Goal: Transaction & Acquisition: Purchase product/service

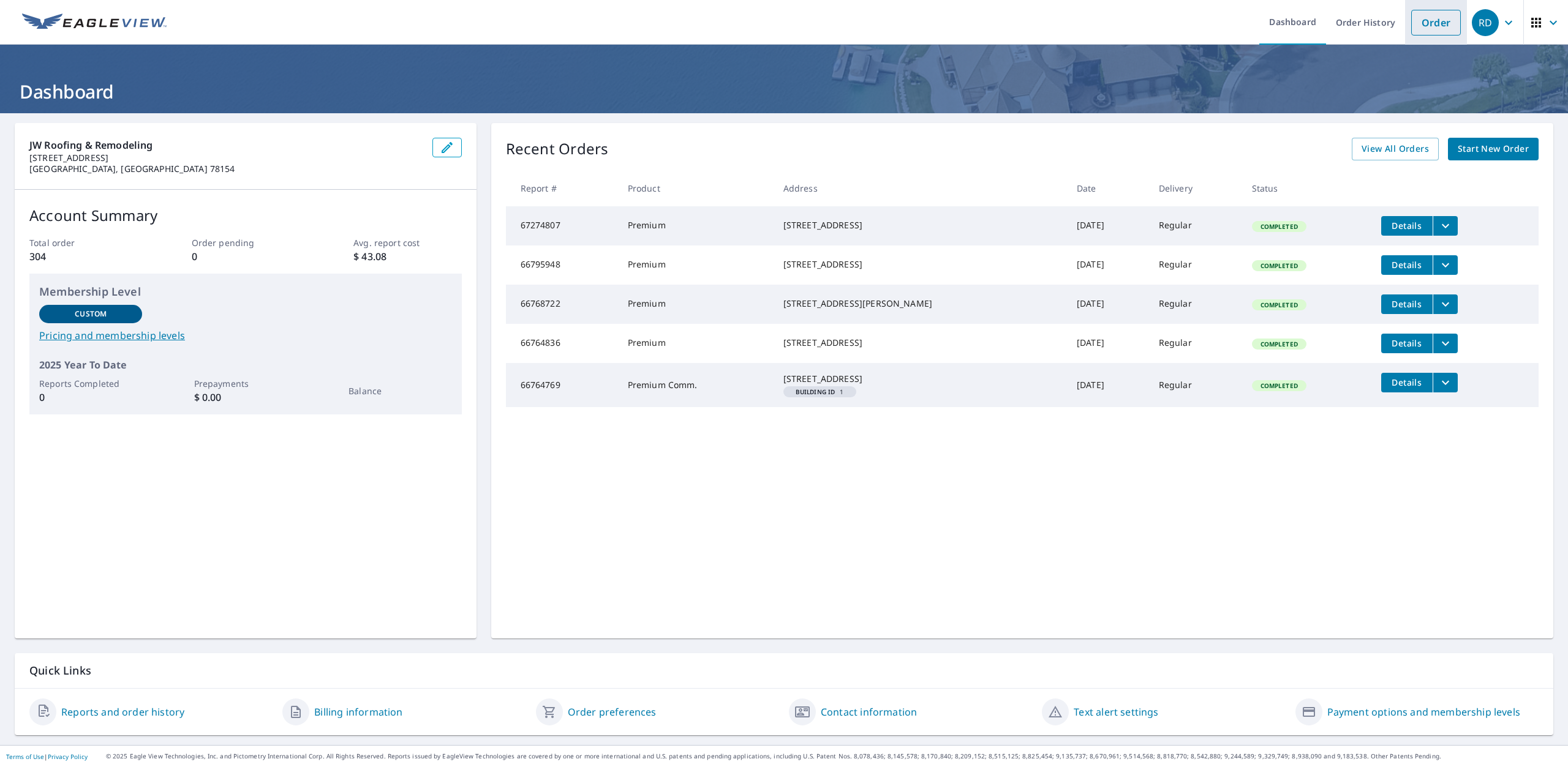
click at [1417, 20] on link "Order" at bounding box center [1435, 22] width 50 height 25
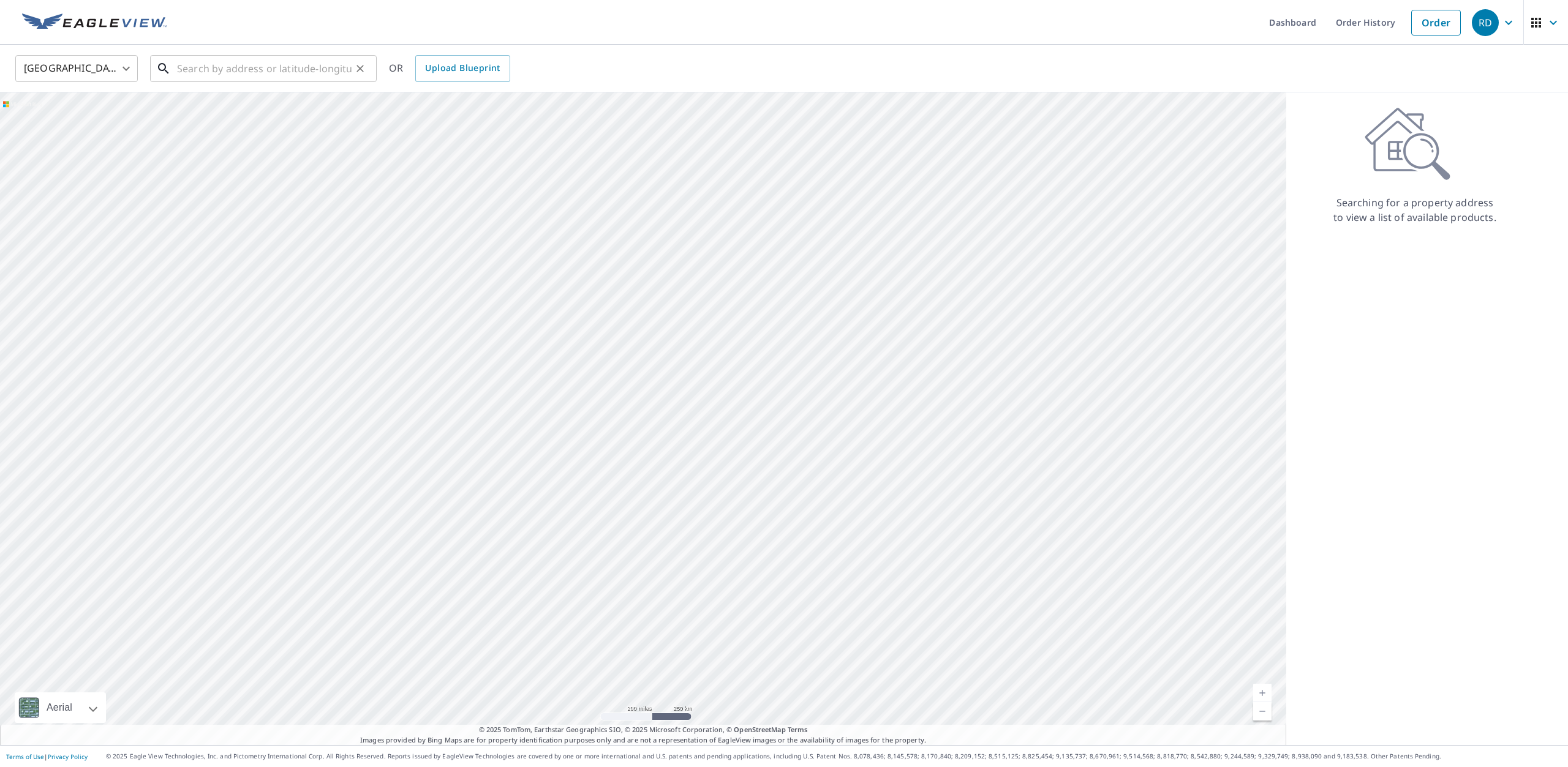
click at [200, 56] on input "text" at bounding box center [263, 69] width 174 height 34
type input "[STREET_ADDRESS][PERSON_NAME]"
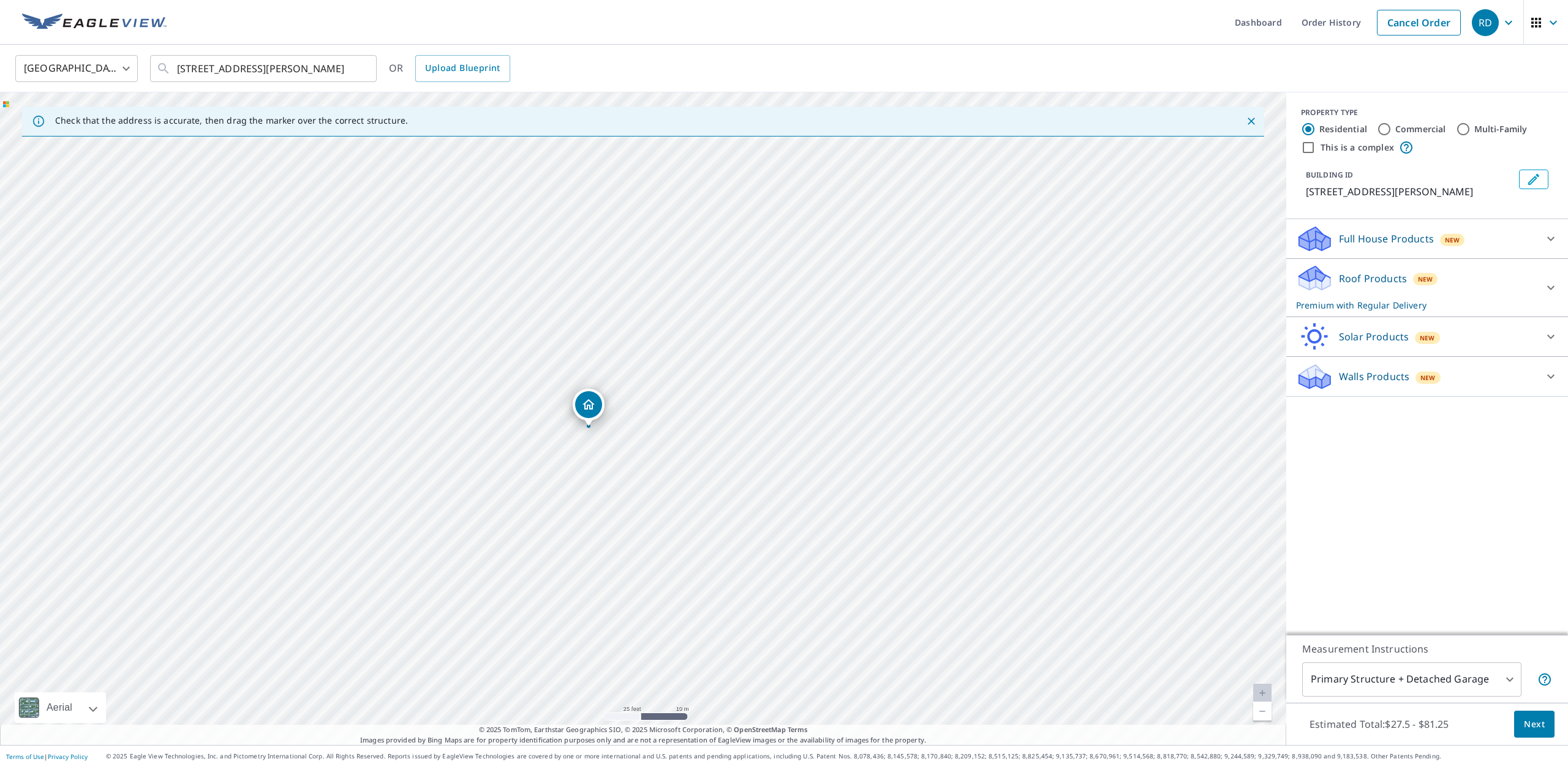
drag, startPoint x: 611, startPoint y: 379, endPoint x: 616, endPoint y: 520, distance: 141.1
click at [618, 537] on div "[STREET_ADDRESS][PERSON_NAME]" at bounding box center [643, 419] width 1286 height 653
click at [1383, 130] on input "Commercial" at bounding box center [1384, 129] width 15 height 15
radio input "true"
type input "4"
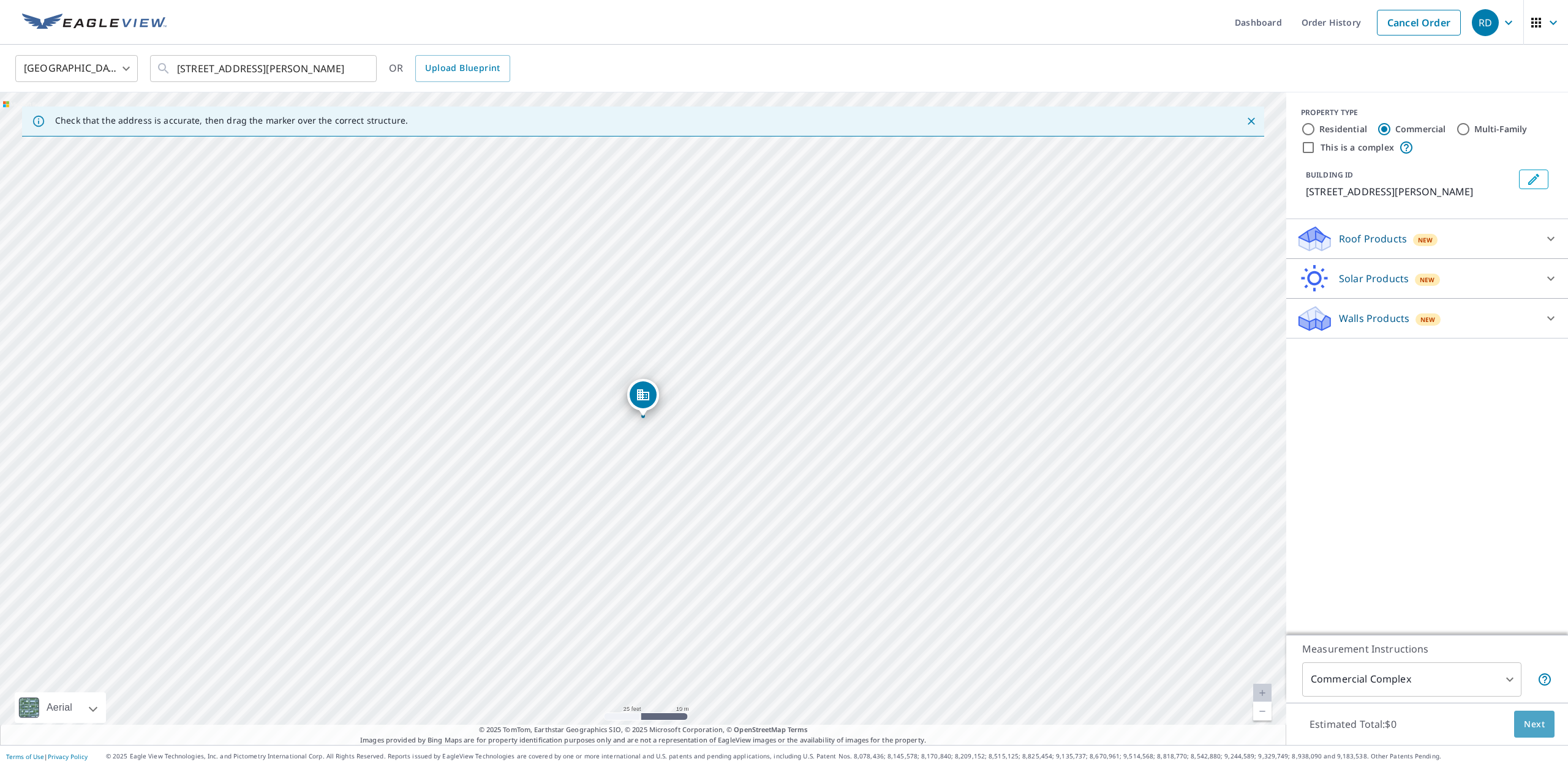
click at [1533, 725] on span "Next" at bounding box center [1534, 724] width 20 height 16
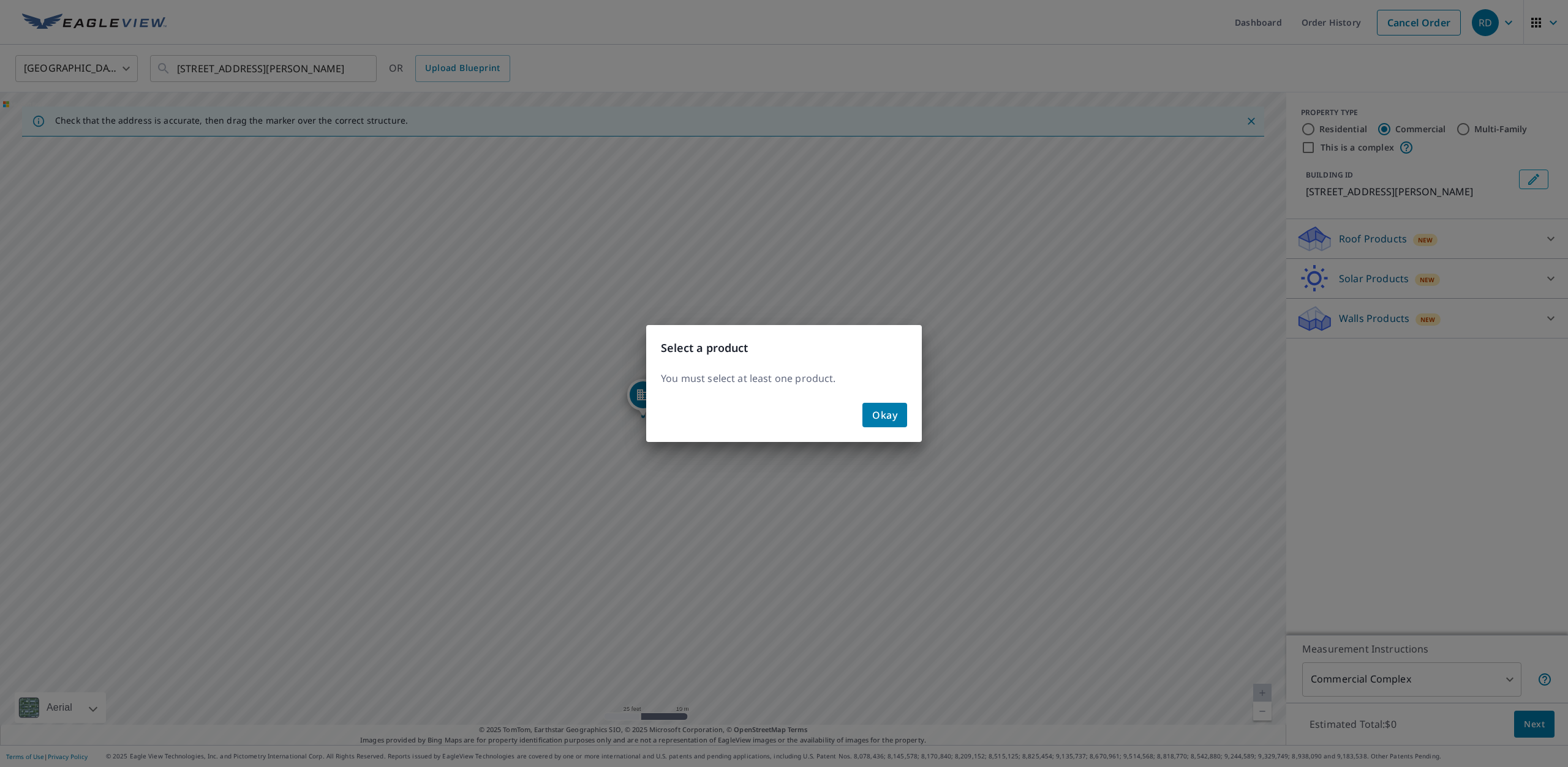
click at [893, 412] on span "Okay" at bounding box center [884, 415] width 25 height 17
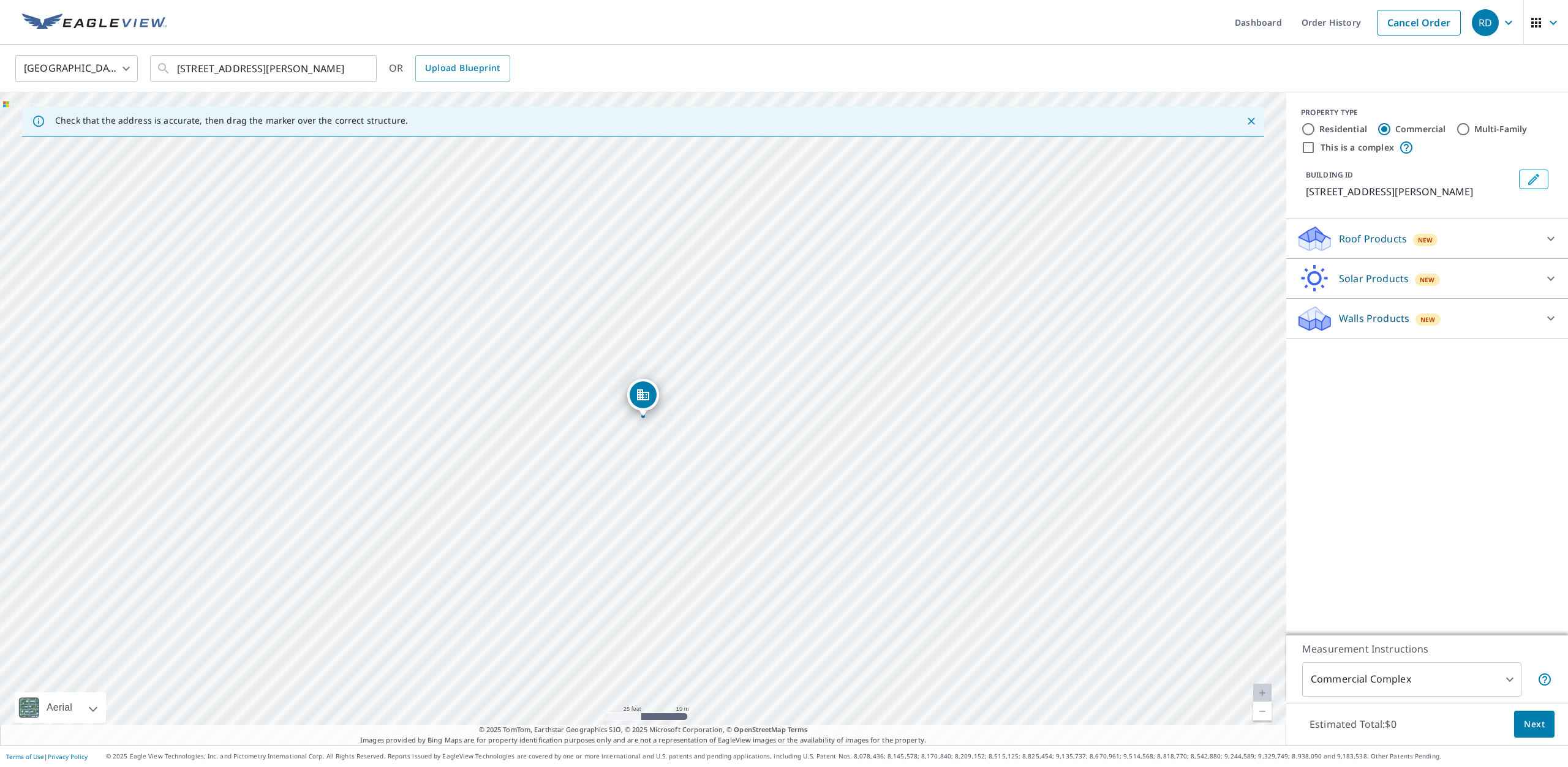
click at [1507, 235] on div "Roof Products New" at bounding box center [1416, 239] width 240 height 29
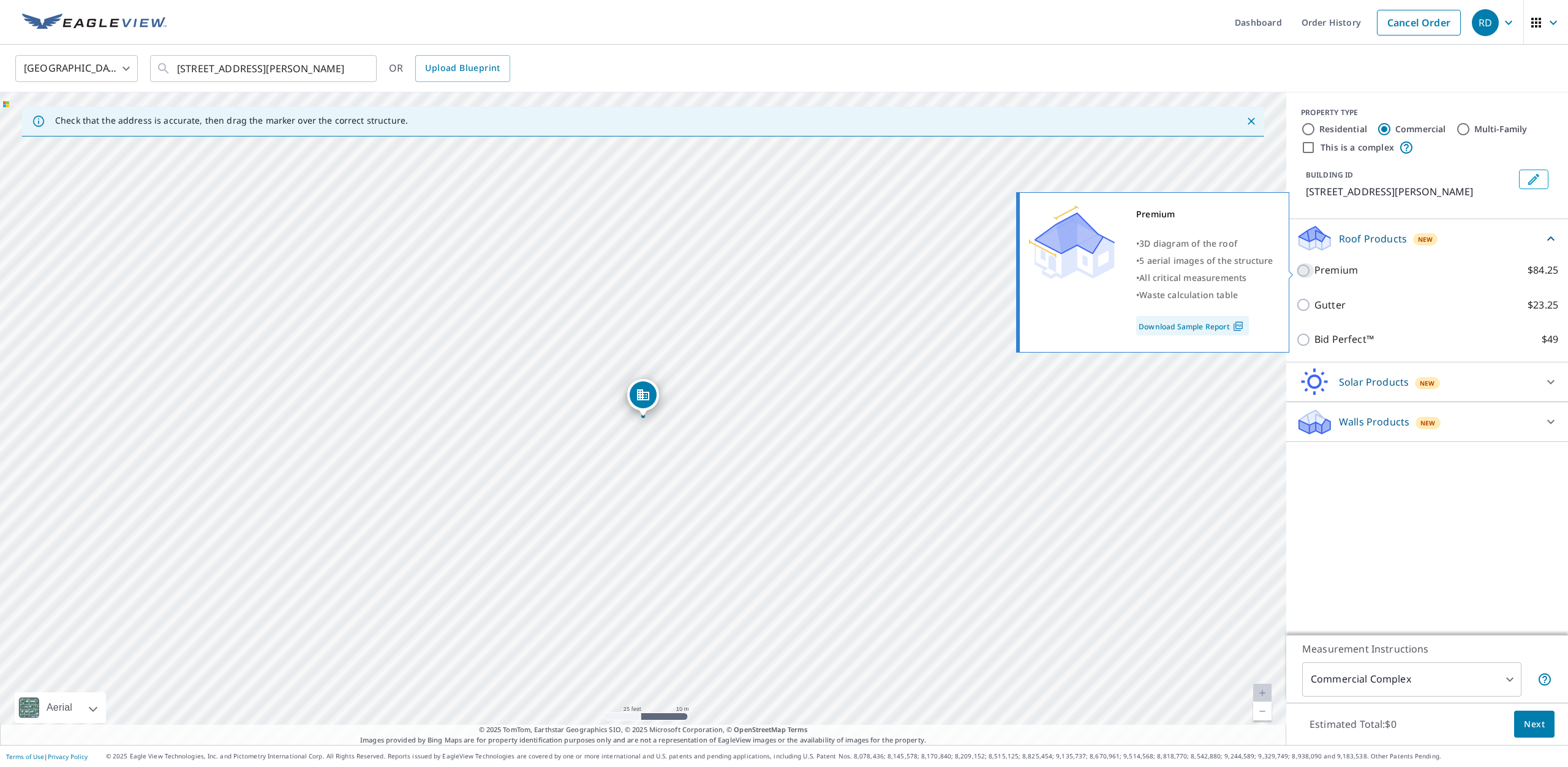
click at [1305, 271] on input "Premium $84.25" at bounding box center [1305, 271] width 18 height 15
checkbox input "true"
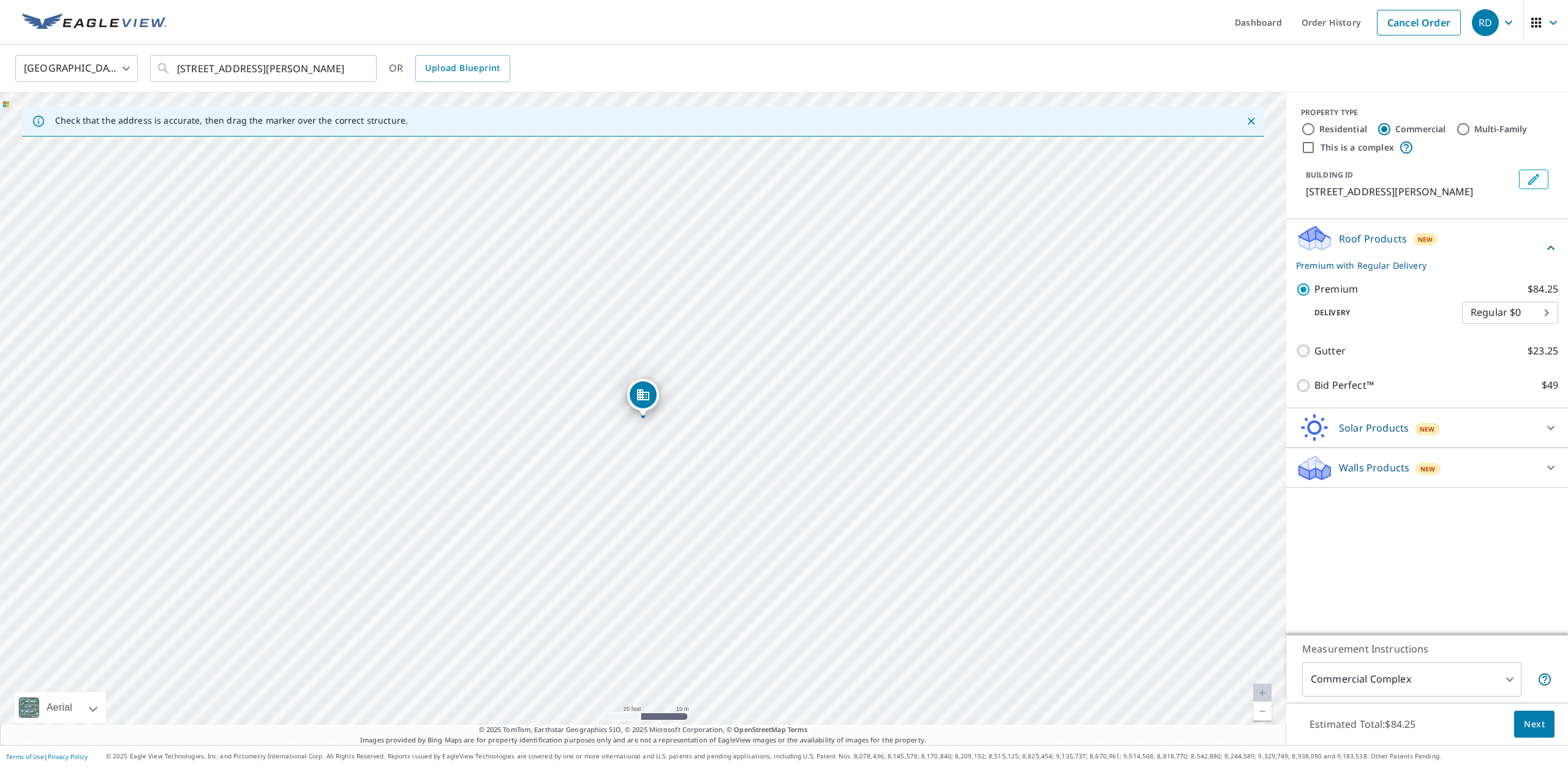
click at [1532, 730] on span "Next" at bounding box center [1534, 724] width 20 height 16
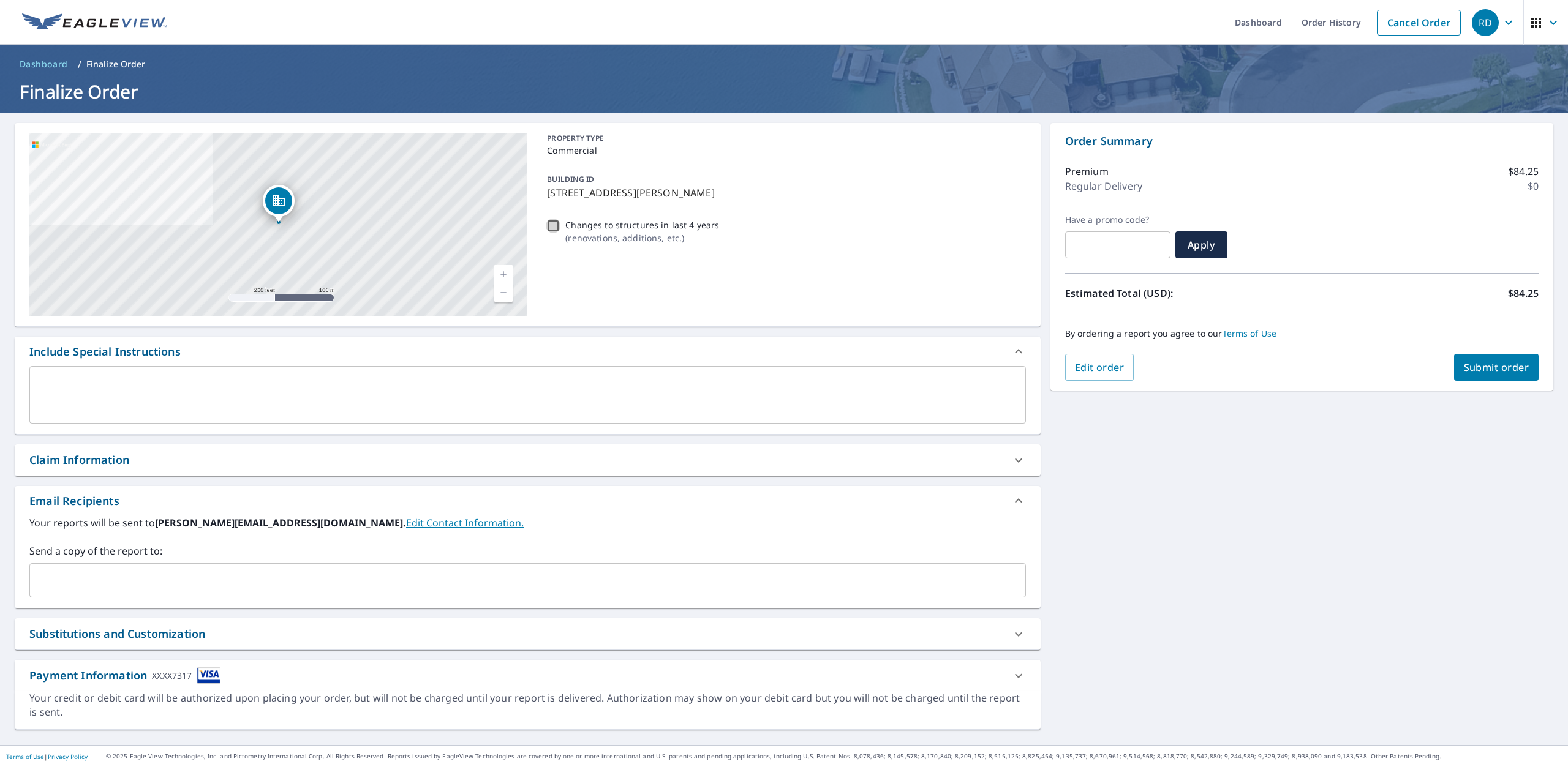
click at [555, 226] on input "Changes to structures in last 4 years ( renovations, additions, etc. )" at bounding box center [553, 226] width 15 height 15
checkbox input "true"
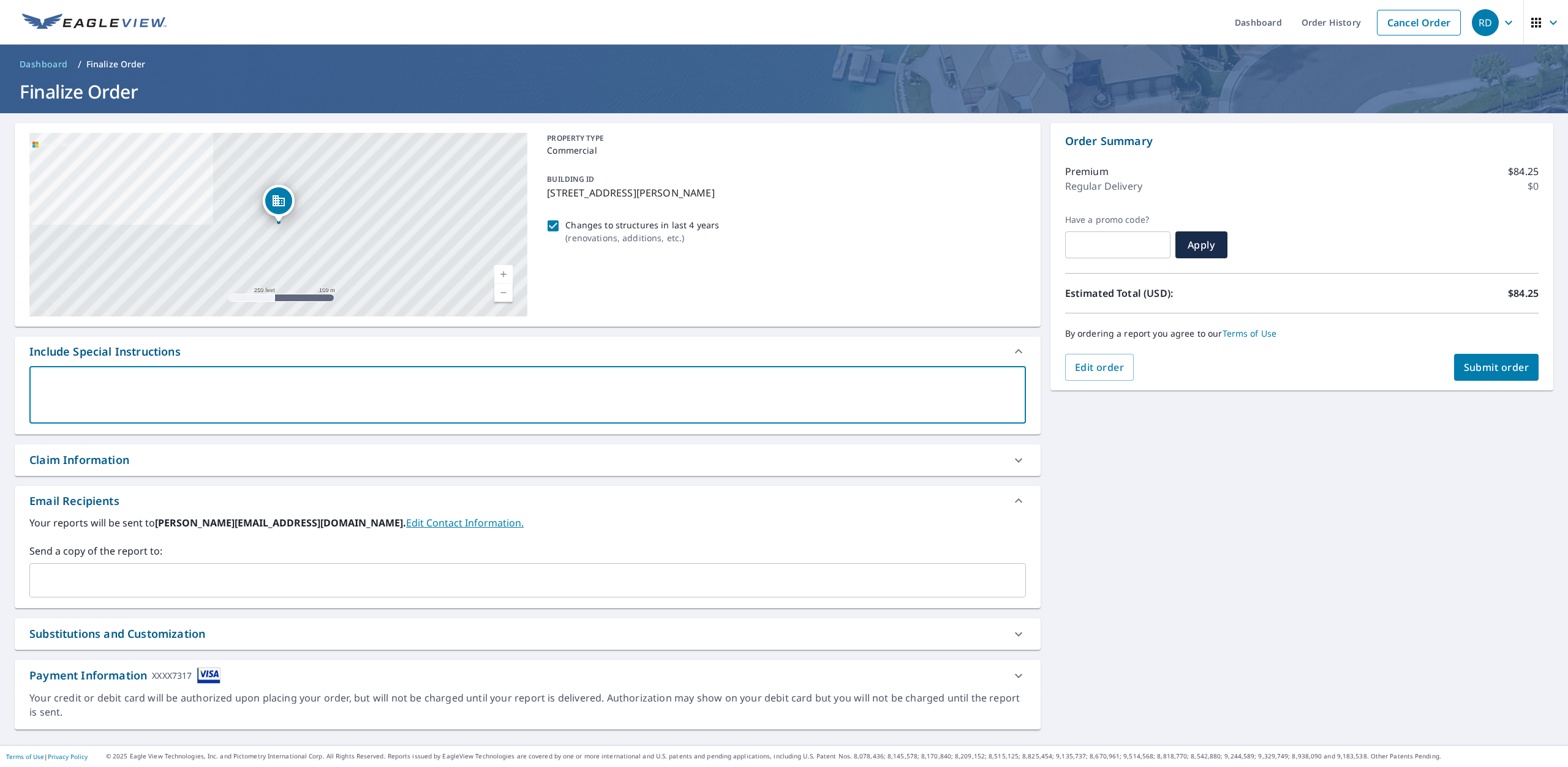
click at [72, 389] on textarea at bounding box center [527, 395] width 979 height 35
type textarea "W"
type textarea "x"
checkbox input "true"
type textarea "We"
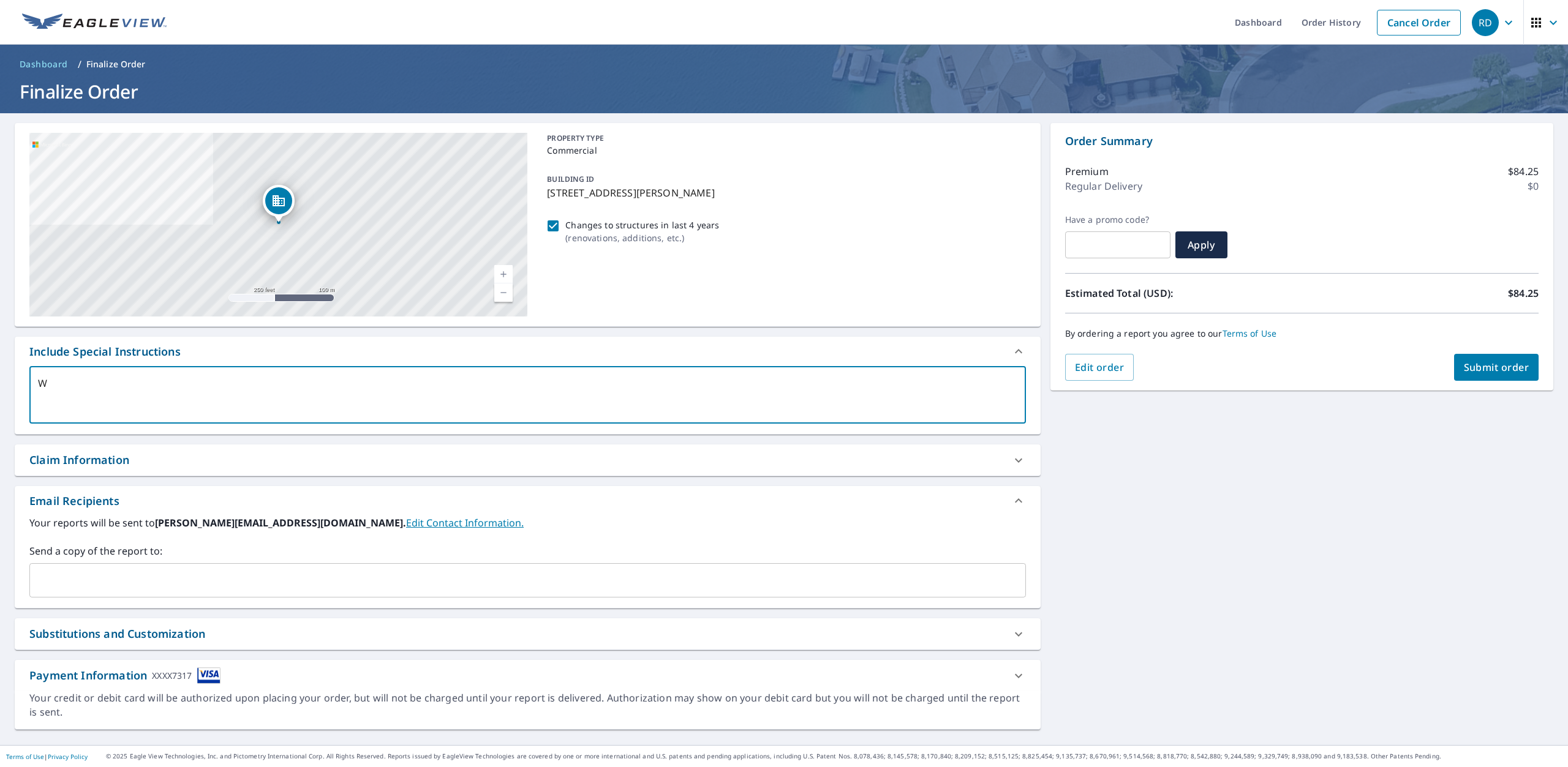
type textarea "x"
checkbox input "true"
type textarea "We"
type textarea "x"
checkbox input "true"
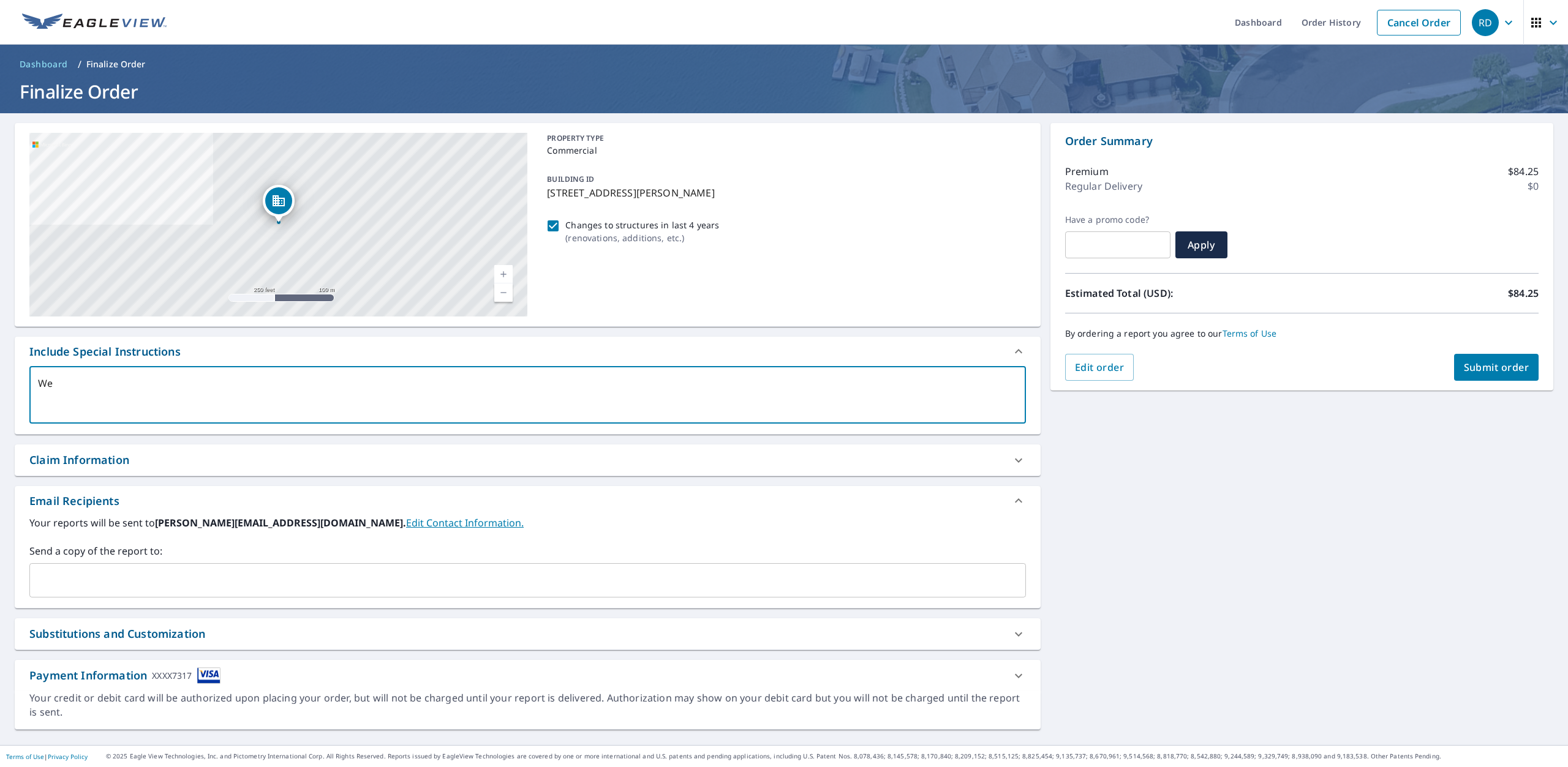
type textarea "We a"
type textarea "x"
checkbox input "true"
type textarea "We ar"
type textarea "x"
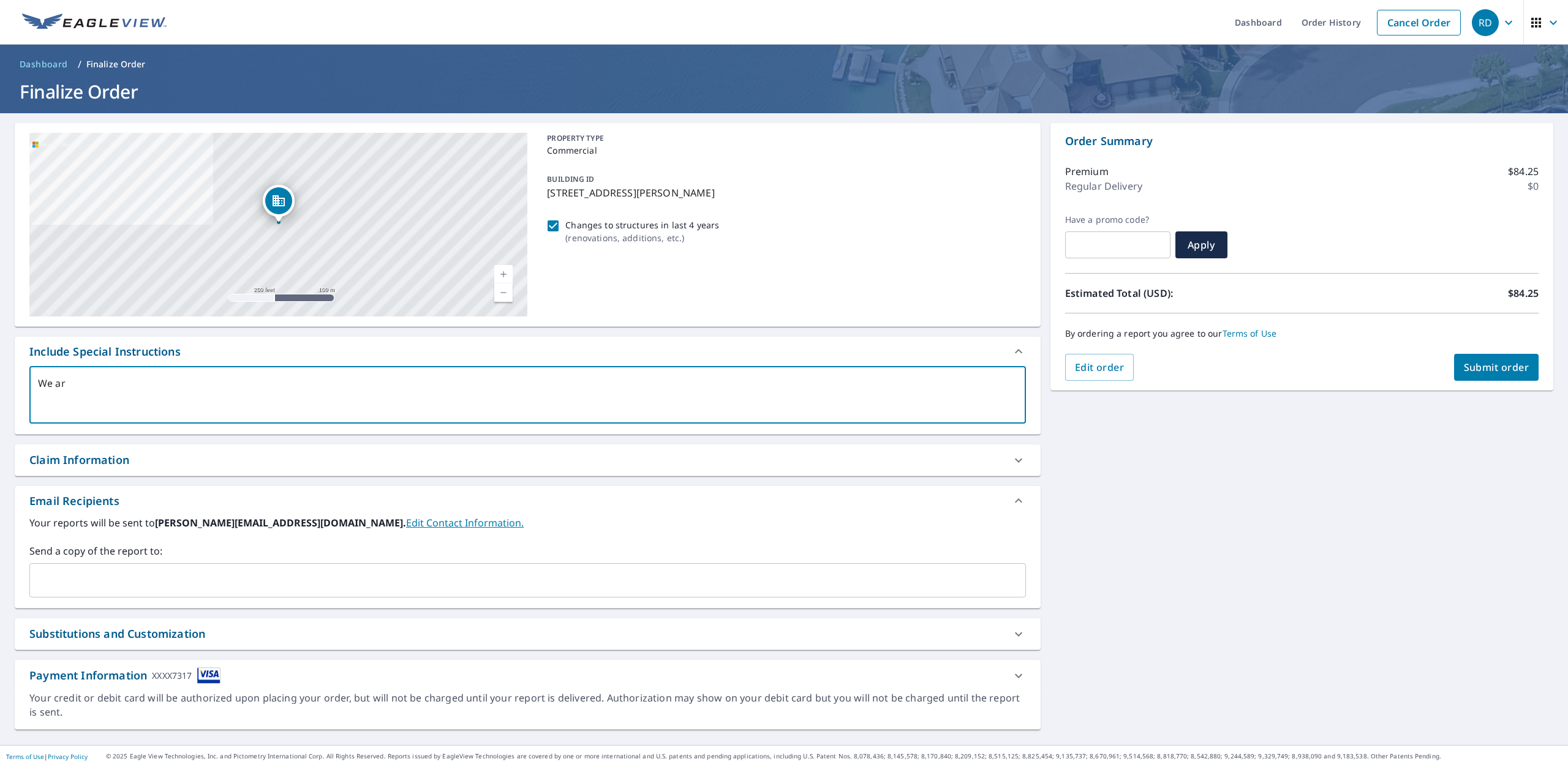
checkbox input "true"
type textarea "We are"
type textarea "x"
checkbox input "true"
type textarea "We are"
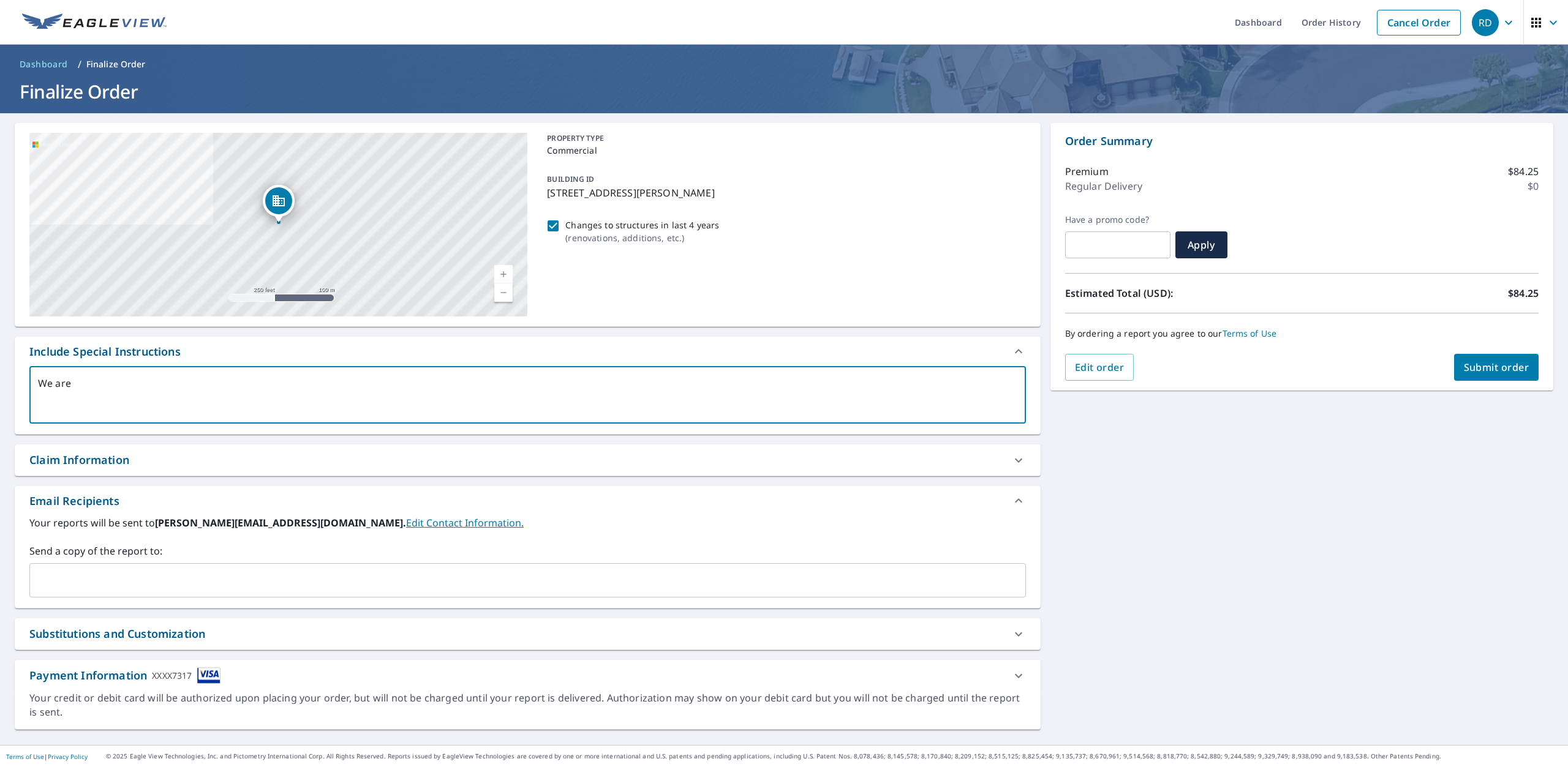
type textarea "x"
checkbox input "true"
type textarea "We are r"
type textarea "x"
checkbox input "true"
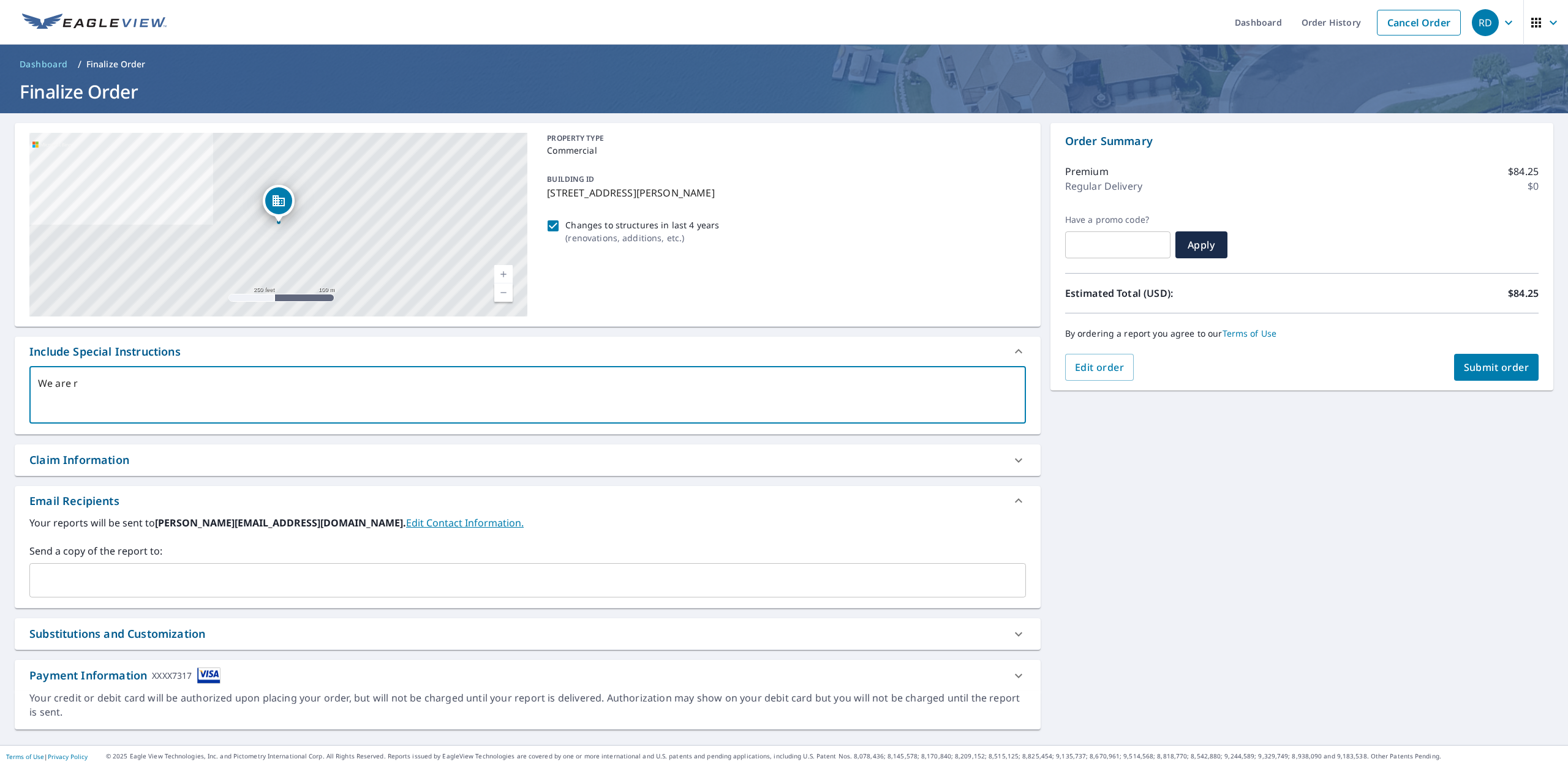
type textarea "We are re"
type textarea "x"
checkbox input "true"
type textarea "We are req"
type textarea "x"
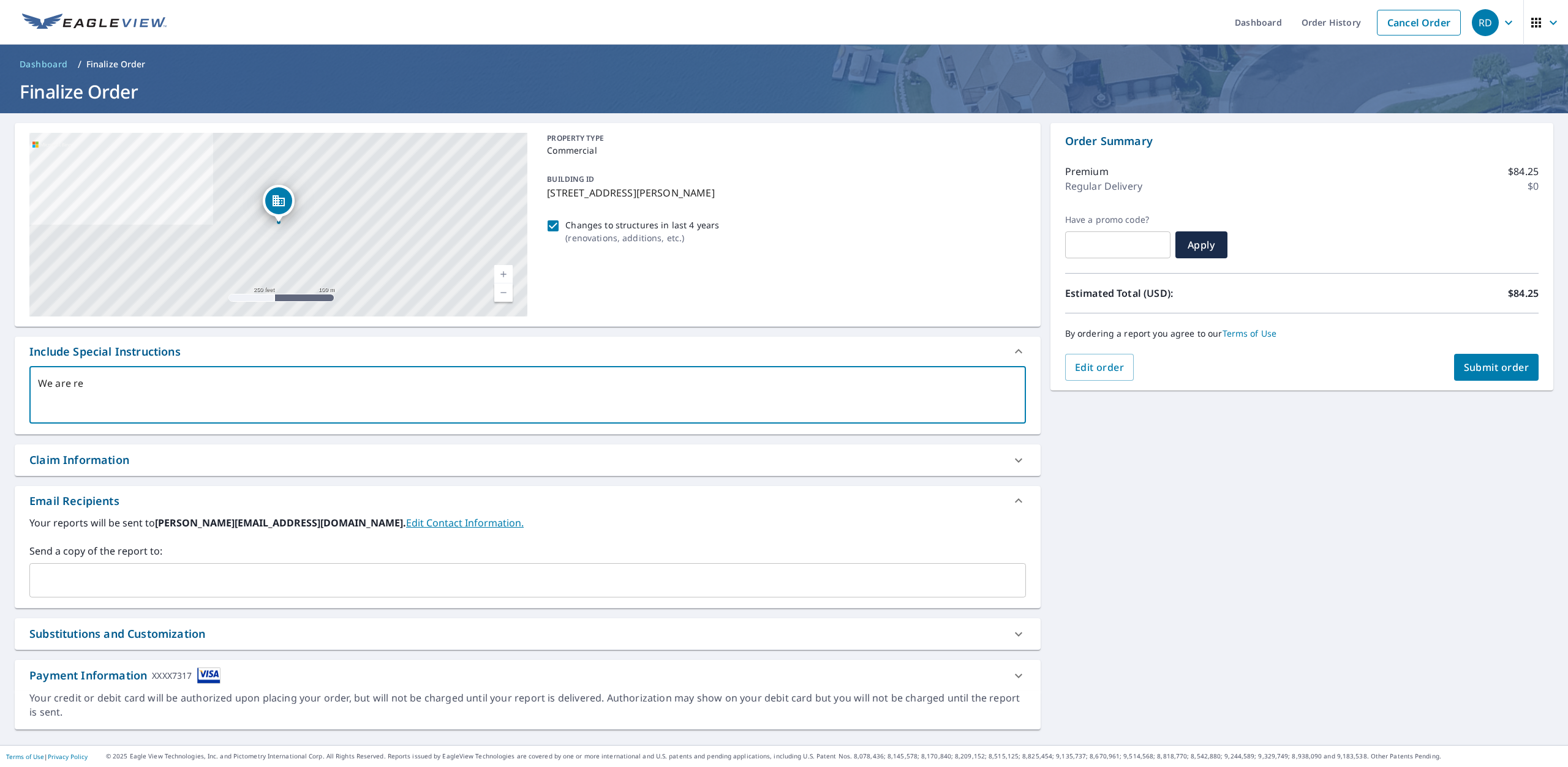
checkbox input "true"
type textarea "We are requ"
type textarea "x"
checkbox input "true"
type textarea "We are reque"
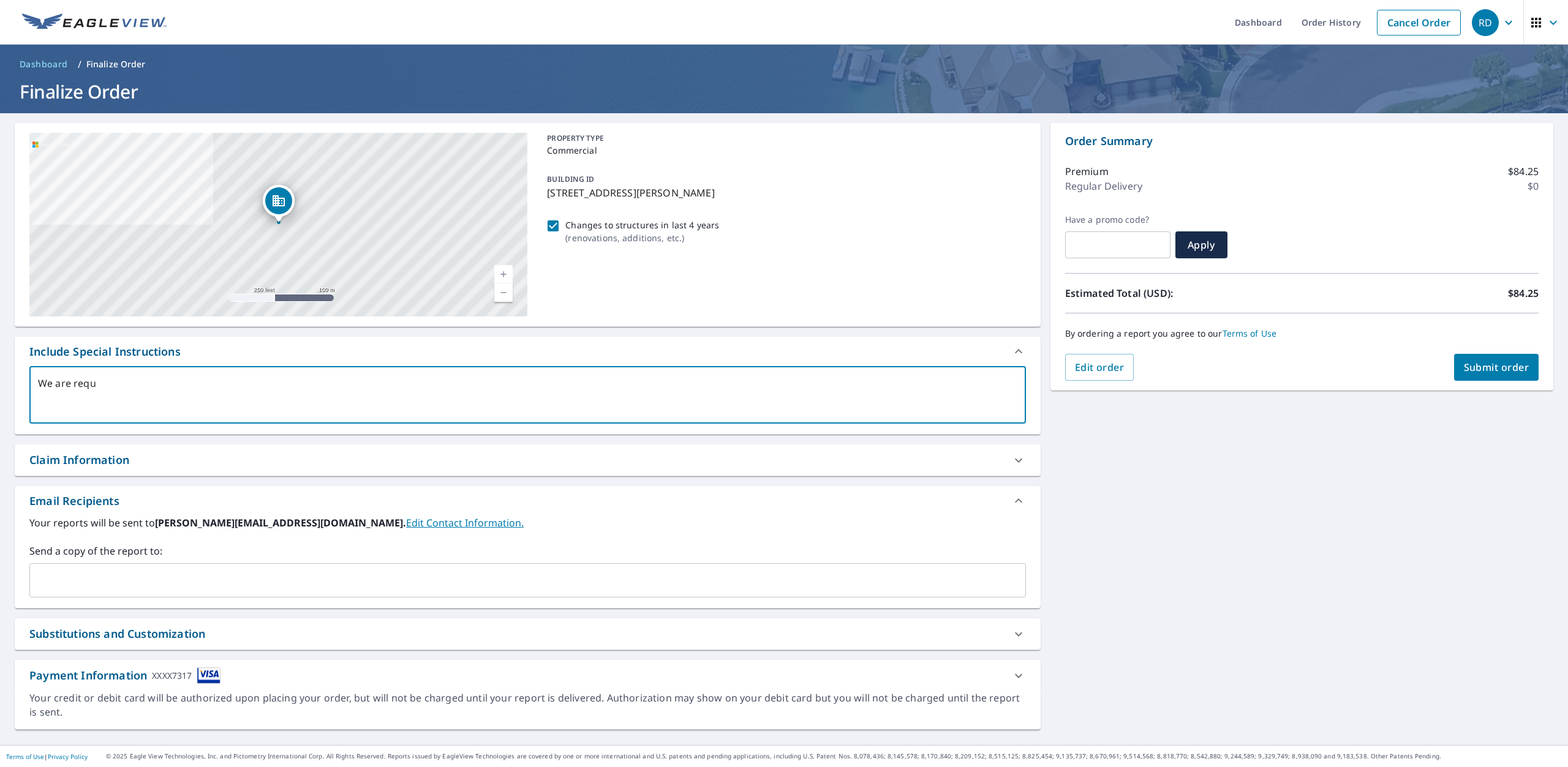
type textarea "x"
checkbox input "true"
type textarea "We are reques"
type textarea "x"
checkbox input "true"
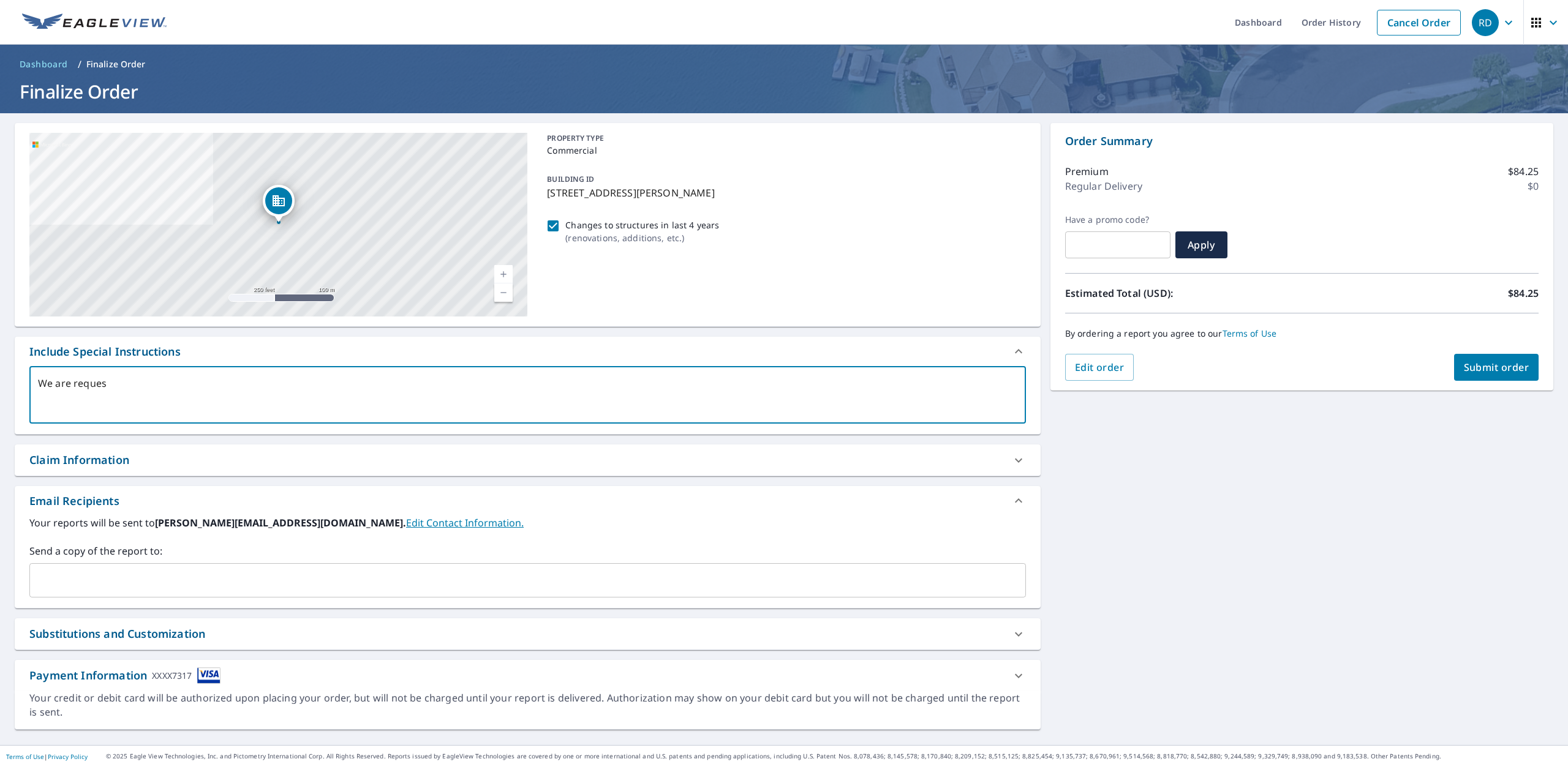
type textarea "We are request"
type textarea "x"
checkbox input "true"
type textarea "We are requesti"
type textarea "x"
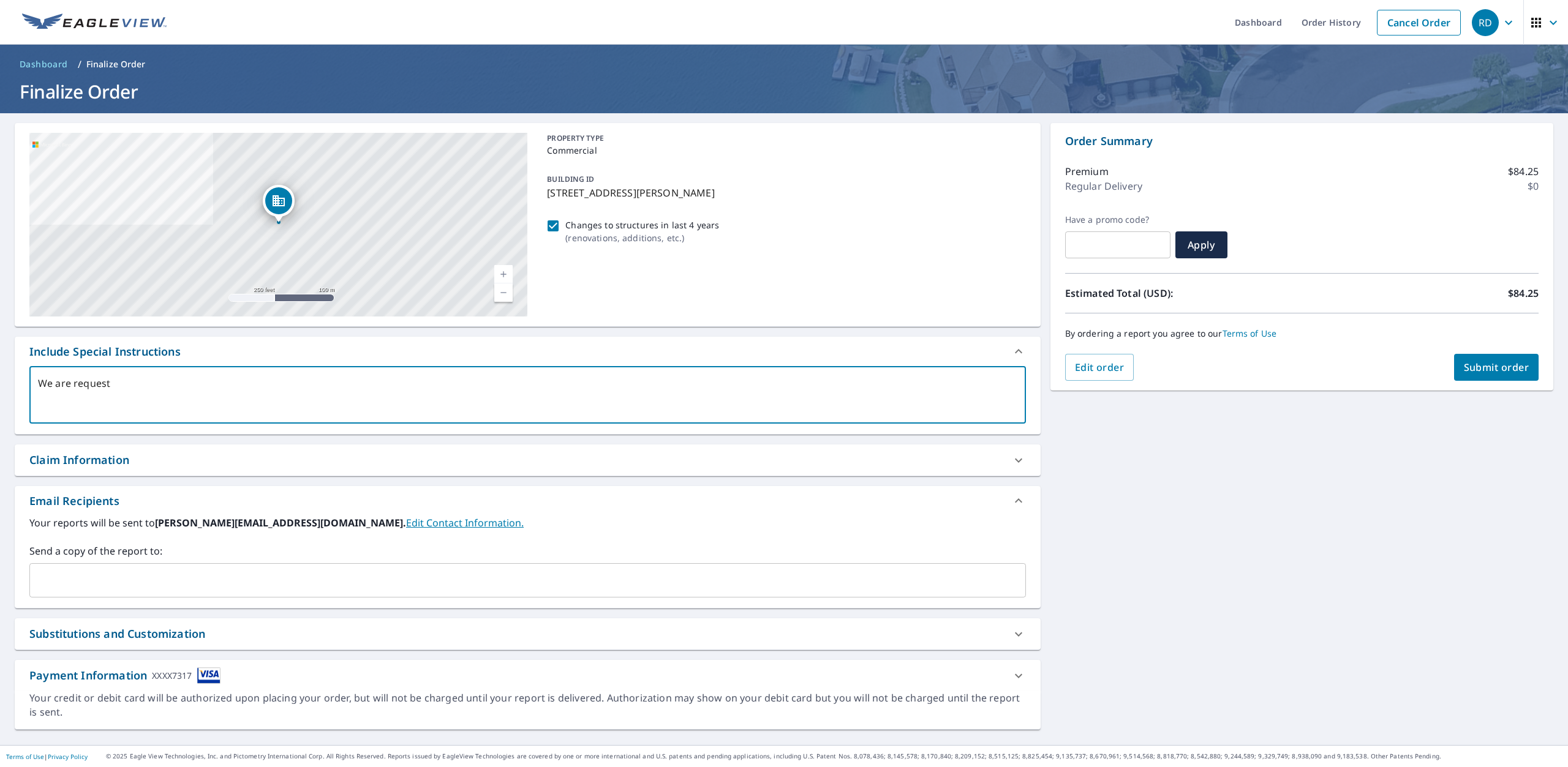
checkbox input "true"
type textarea "We are requestin"
type textarea "x"
checkbox input "true"
type textarea "We are requesting"
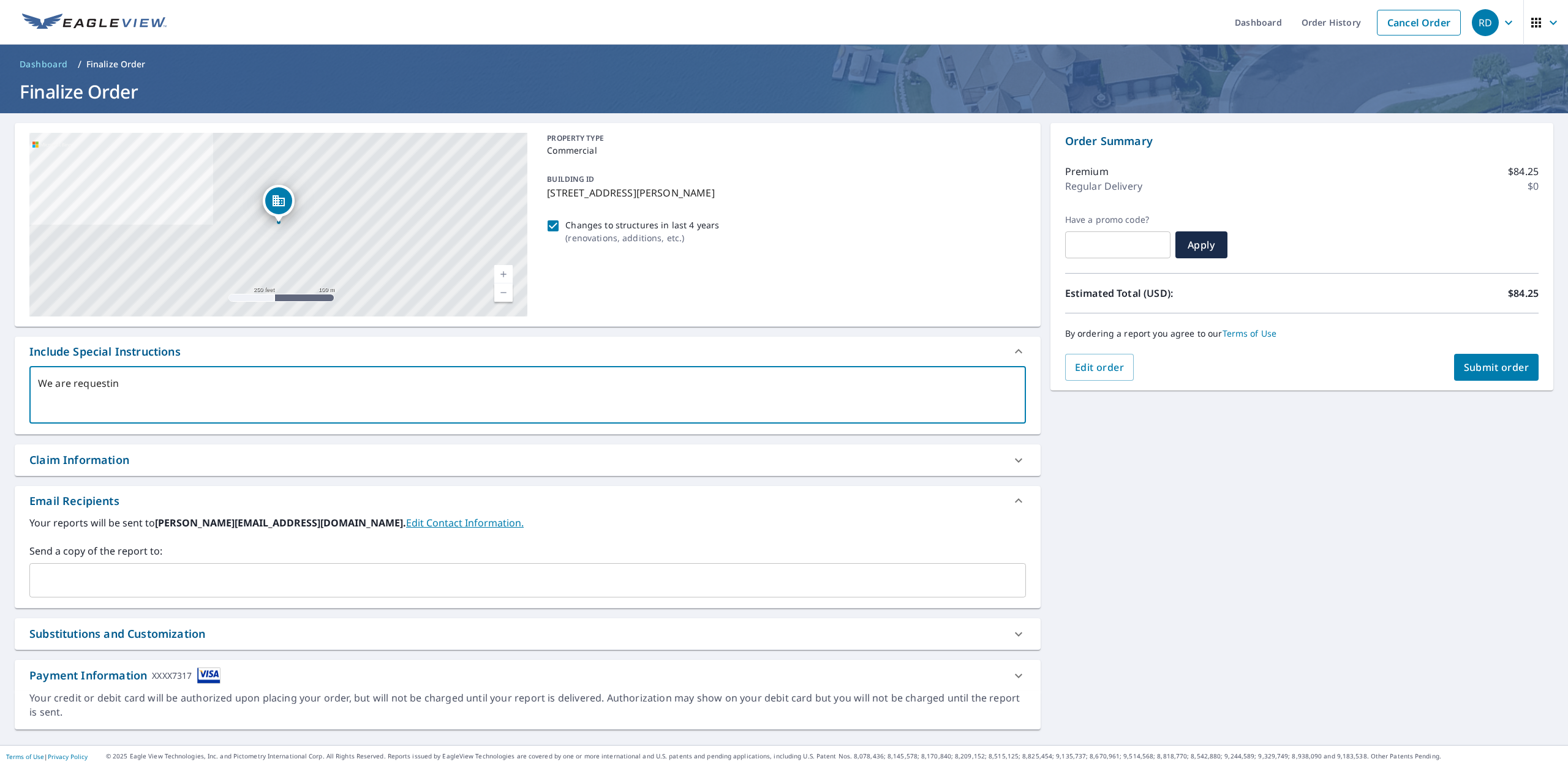
type textarea "x"
checkbox input "true"
type textarea "We are requesting"
type textarea "x"
checkbox input "true"
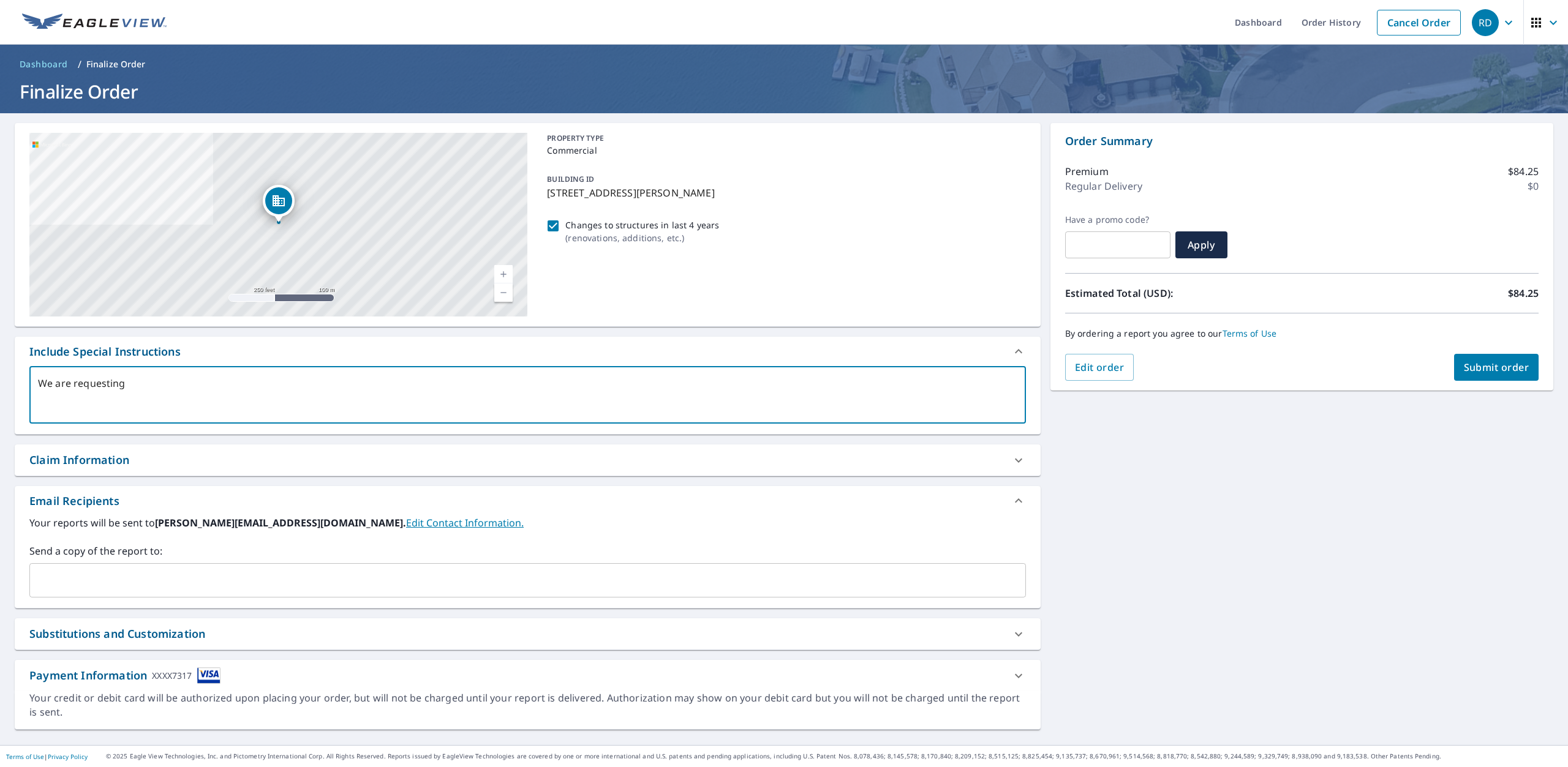
type textarea "We are requesting t"
type textarea "x"
checkbox input "true"
type textarea "We are requesting th"
type textarea "x"
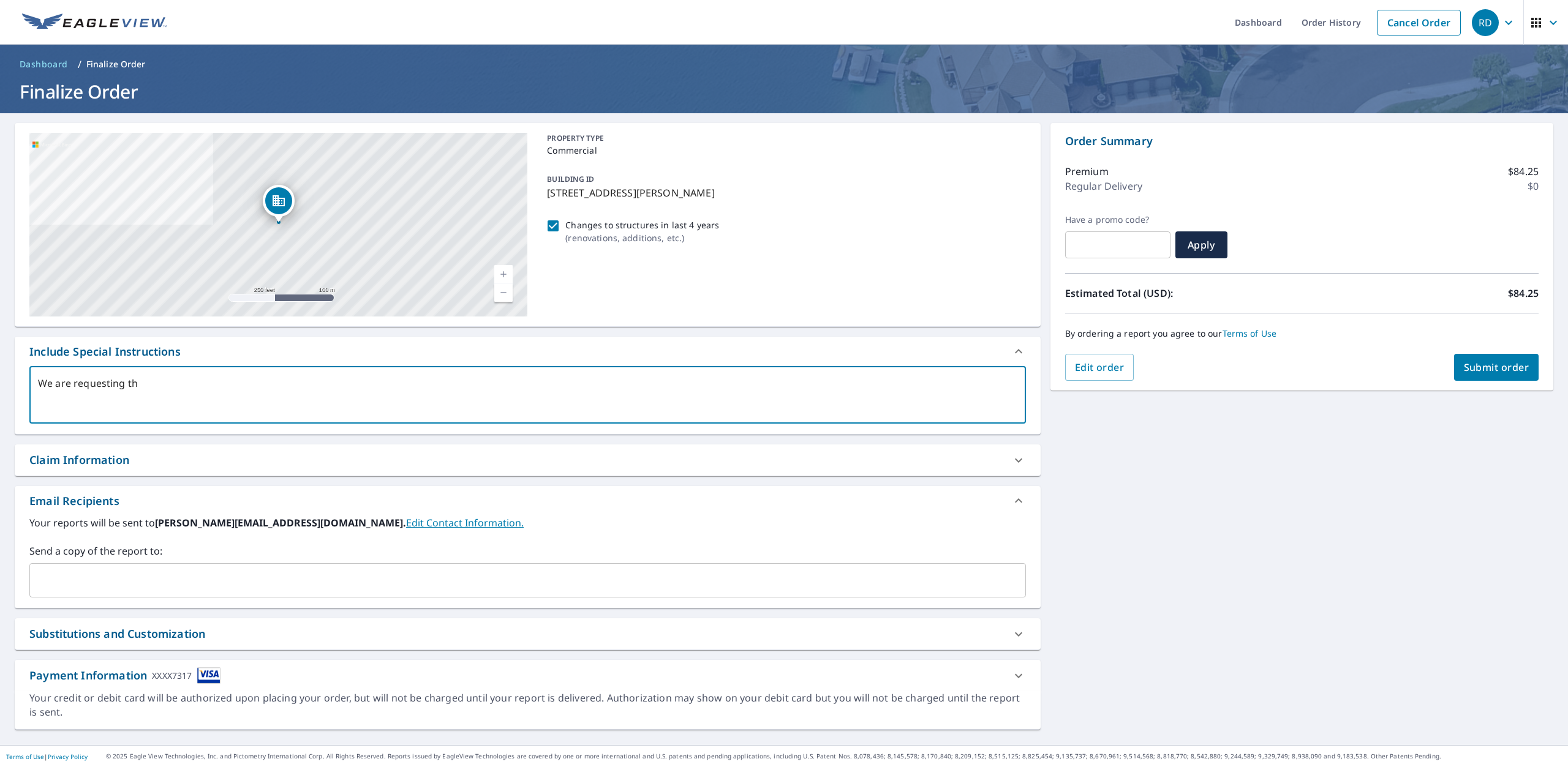
checkbox input "true"
type textarea "We are requesting the"
type textarea "x"
checkbox input "true"
type textarea "We are requesting the"
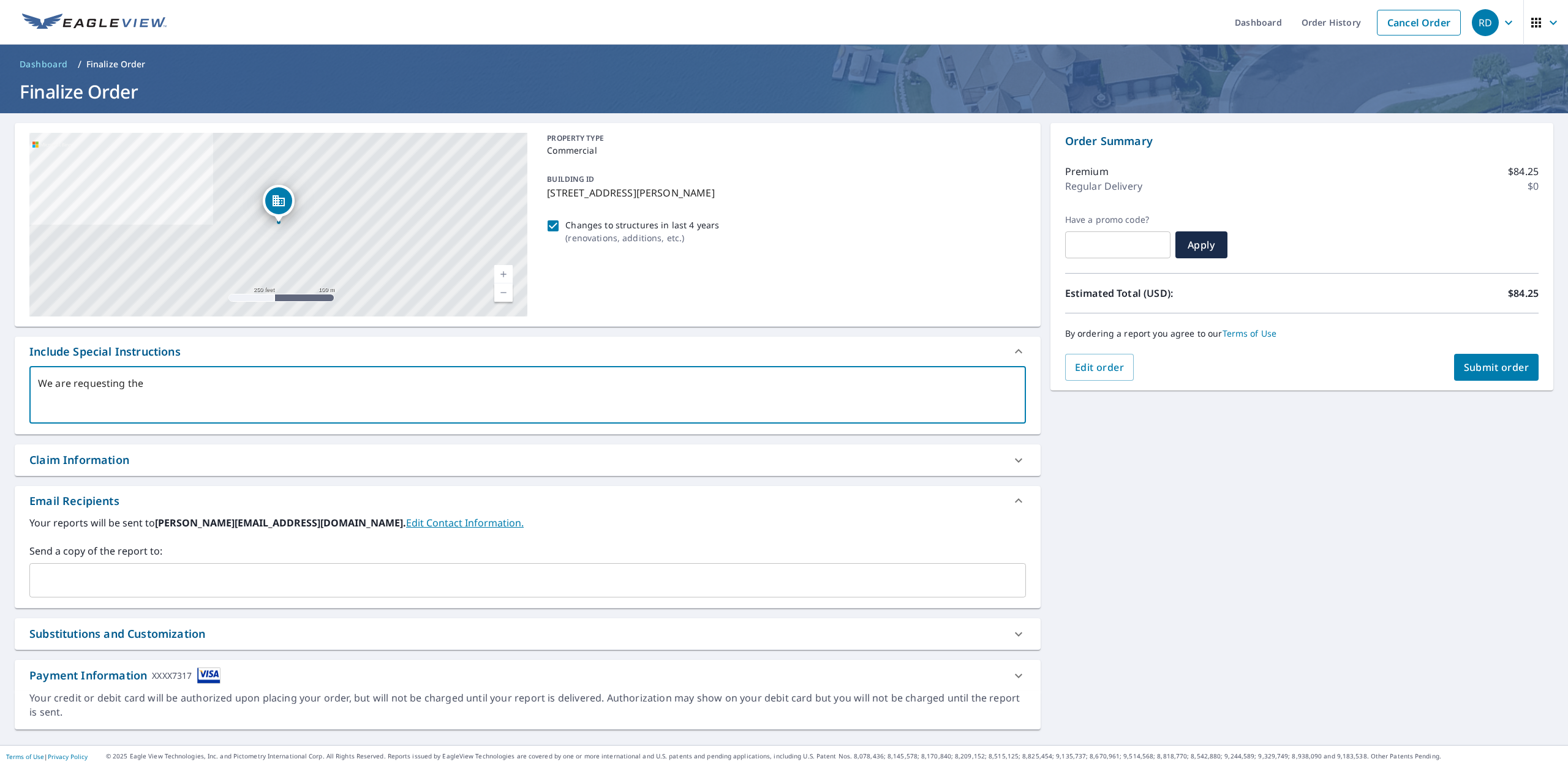
type textarea "x"
checkbox input "true"
type textarea "We are requesting the e"
type textarea "x"
checkbox input "true"
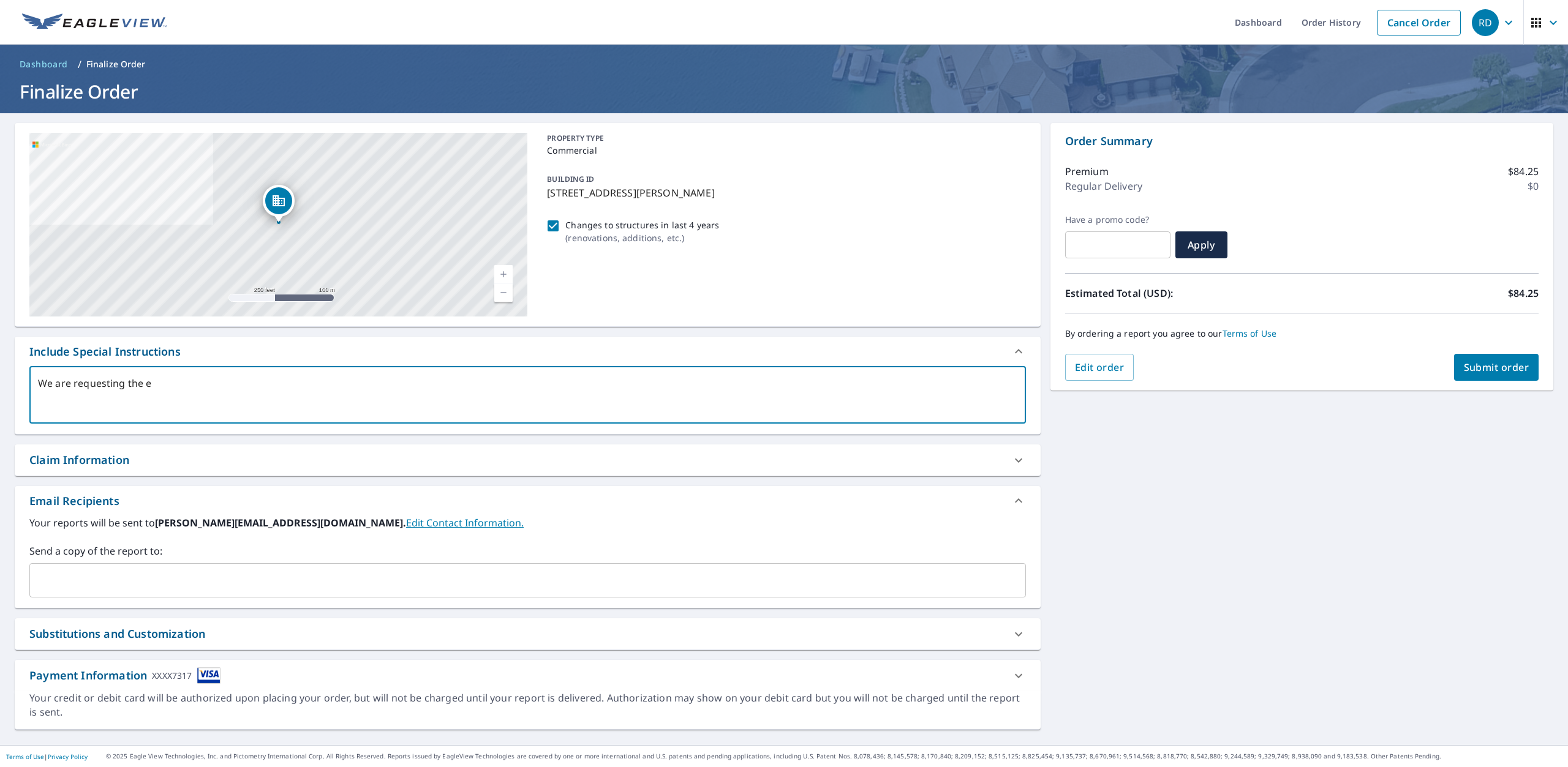
type textarea "We are requesting the ea"
type textarea "x"
checkbox input "true"
type textarea "We are requesting the ear"
type textarea "x"
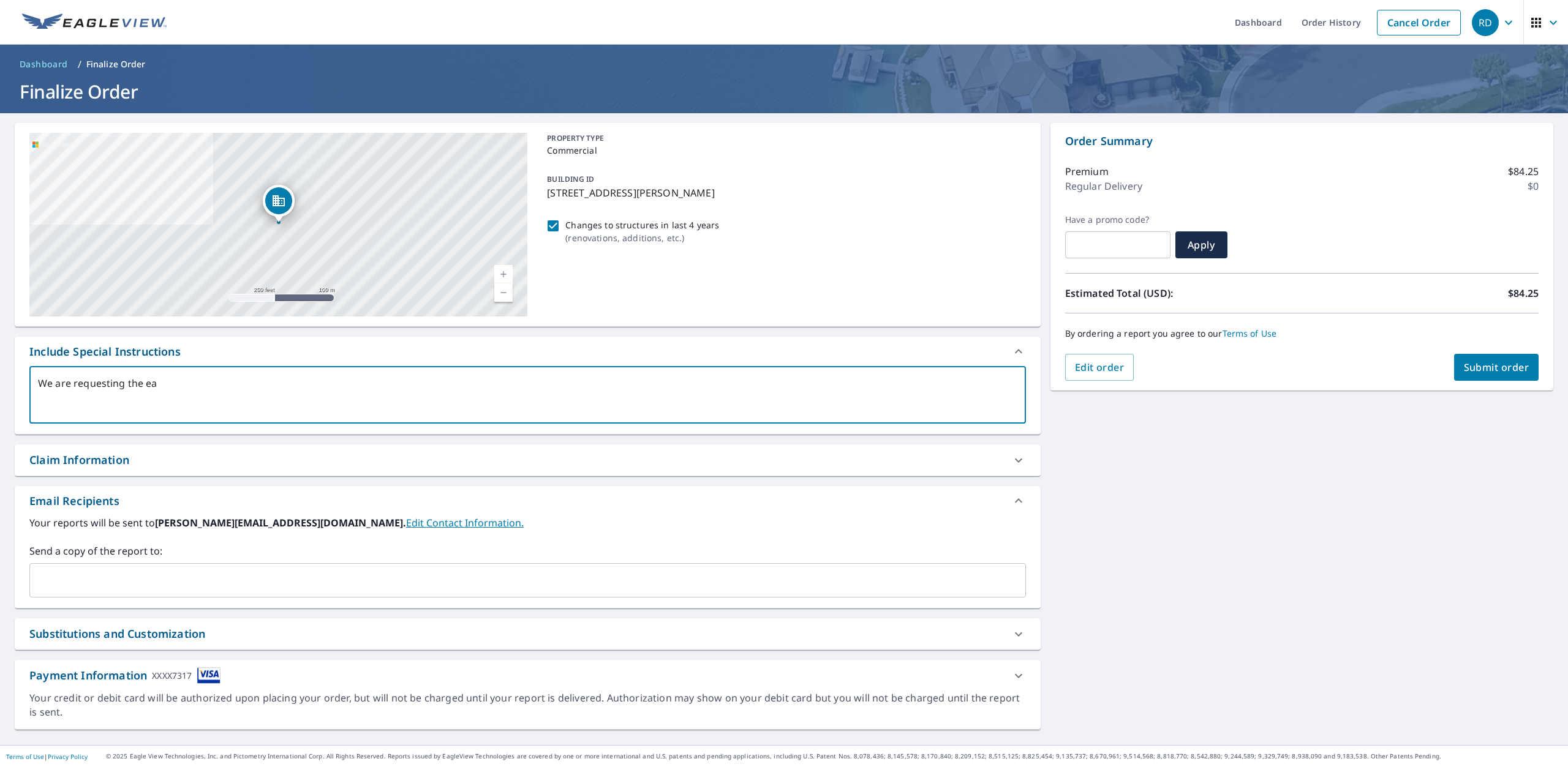
checkbox input "true"
type textarea "We are requesting the [PERSON_NAME]"
type textarea "x"
checkbox input "true"
type textarea "We are requesting the earli"
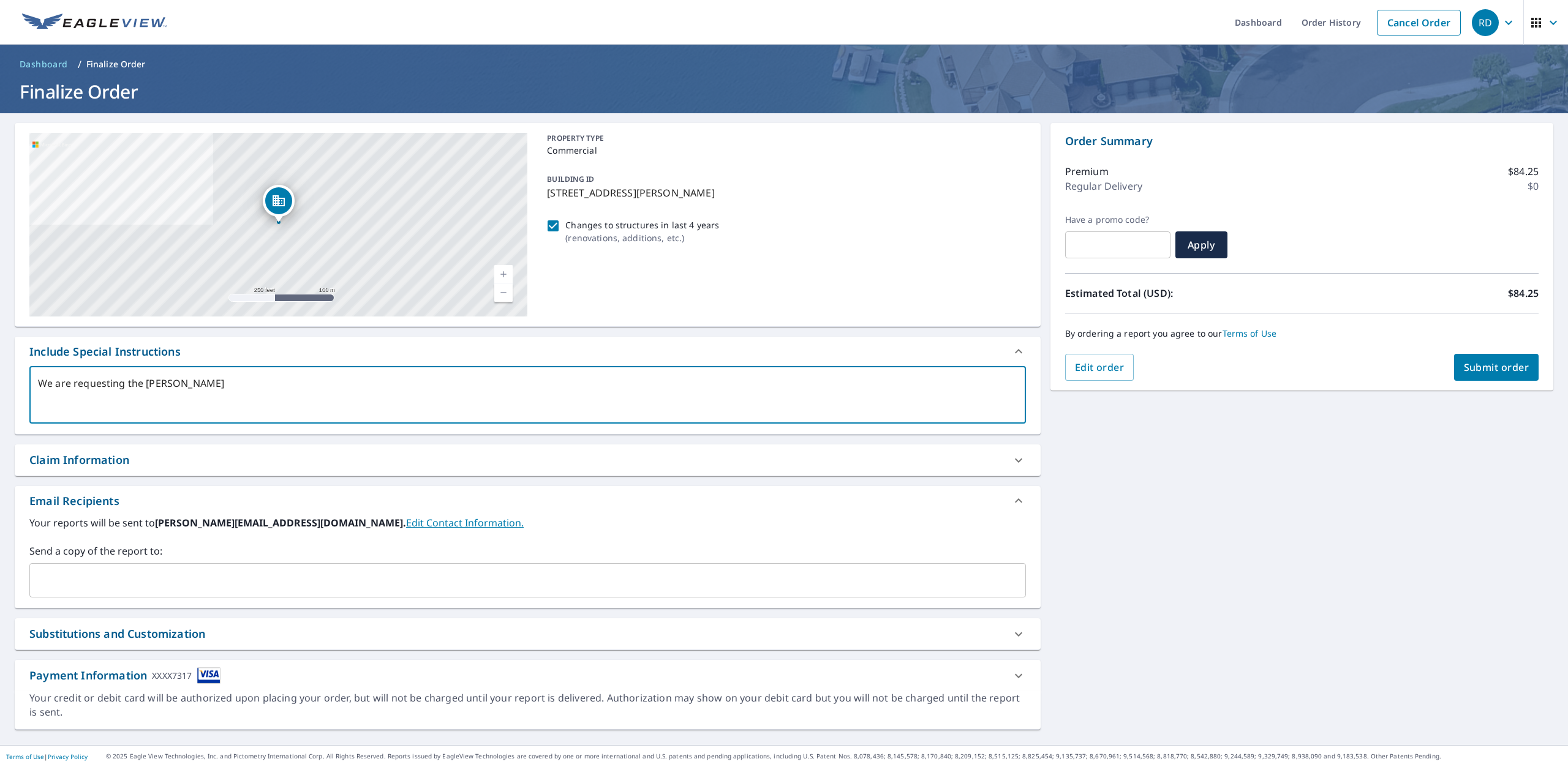
type textarea "x"
checkbox input "true"
type textarea "We are requesting the [PERSON_NAME]"
type textarea "x"
checkbox input "true"
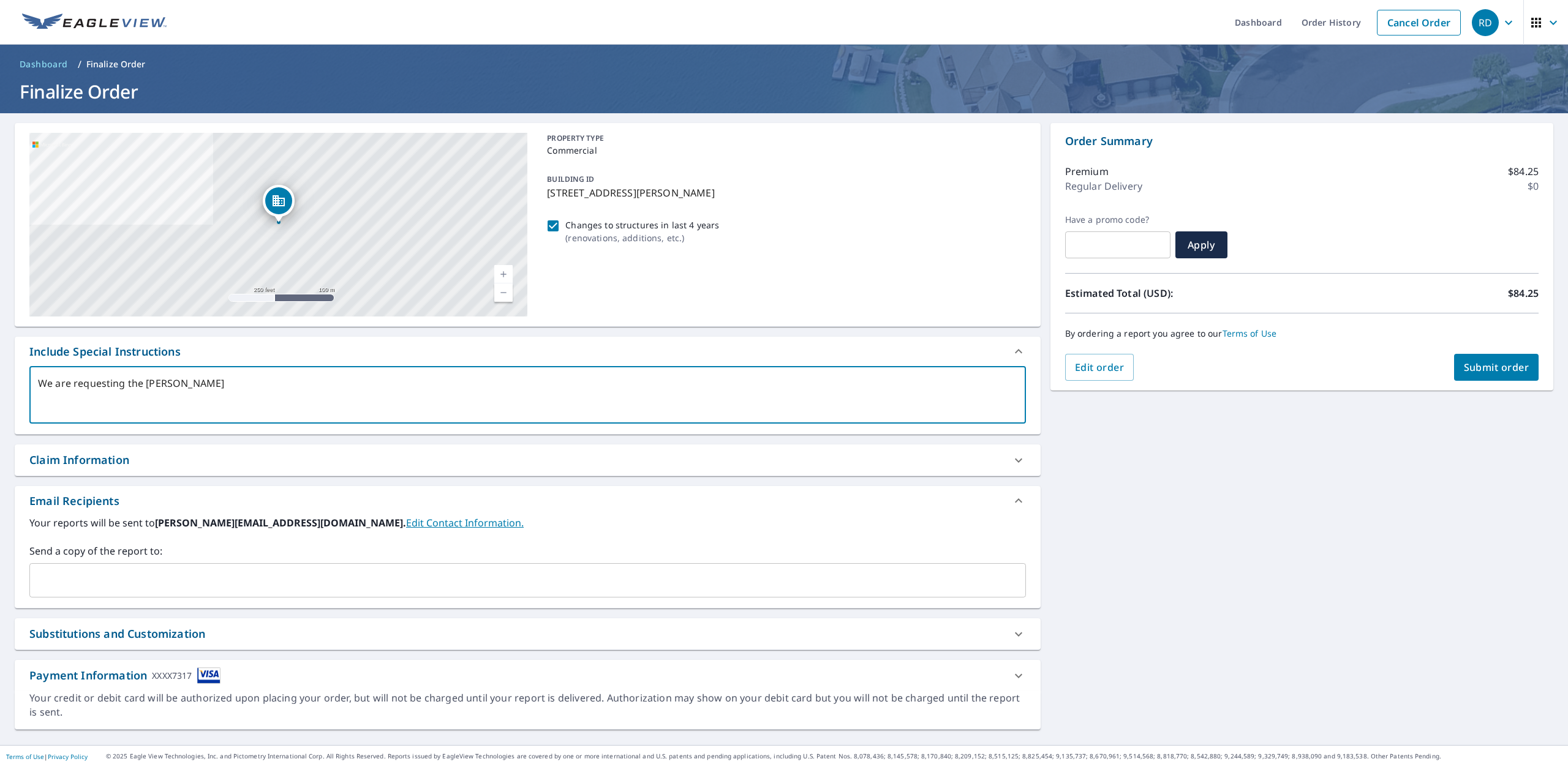
type textarea "We are requesting the earlies"
type textarea "x"
checkbox input "true"
type textarea "We are requesting the earliest"
type textarea "x"
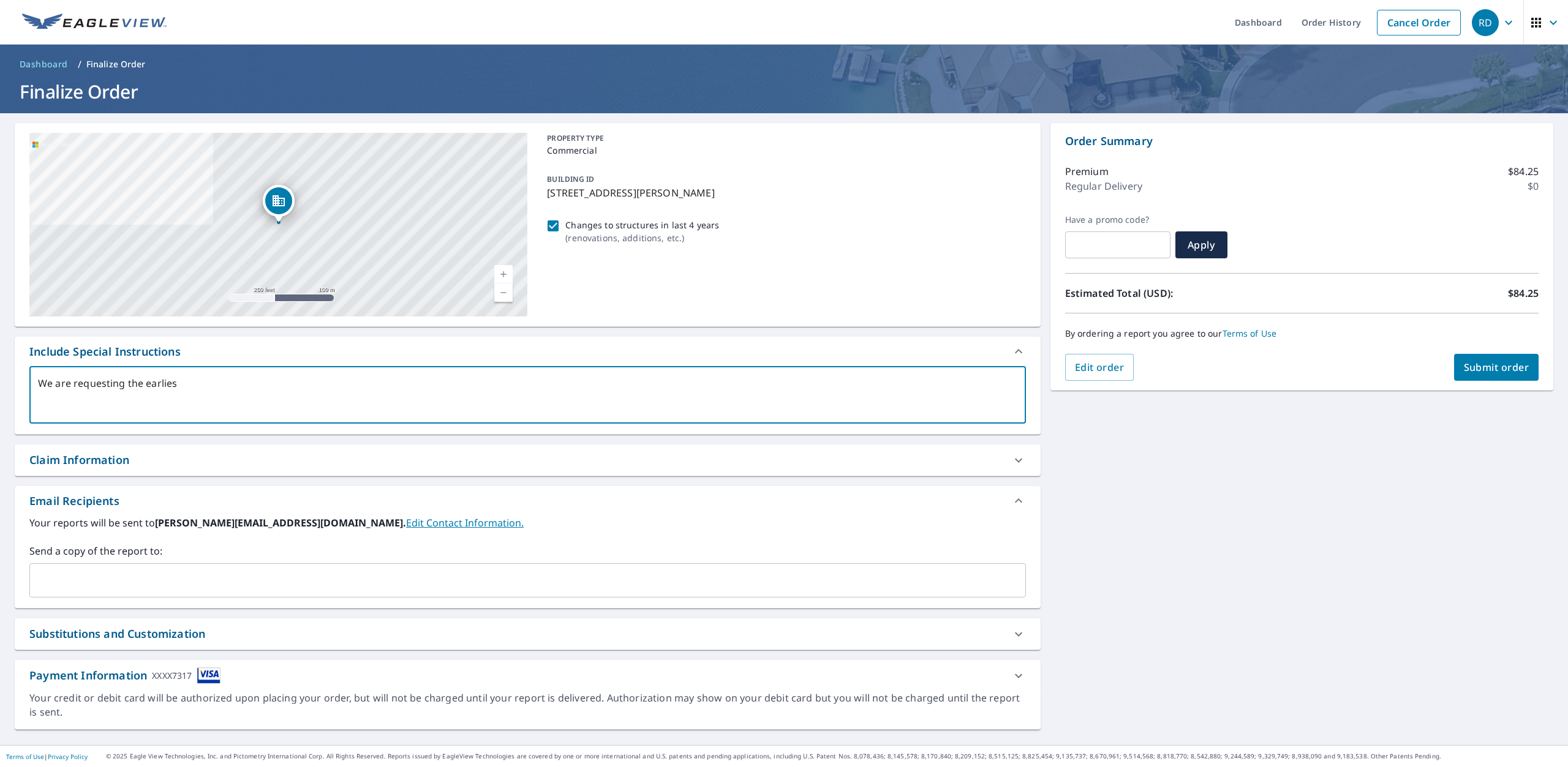
checkbox input "true"
type textarea "We are requesting the earliest"
type textarea "x"
checkbox input "true"
type textarea "We are requesting the earliest i"
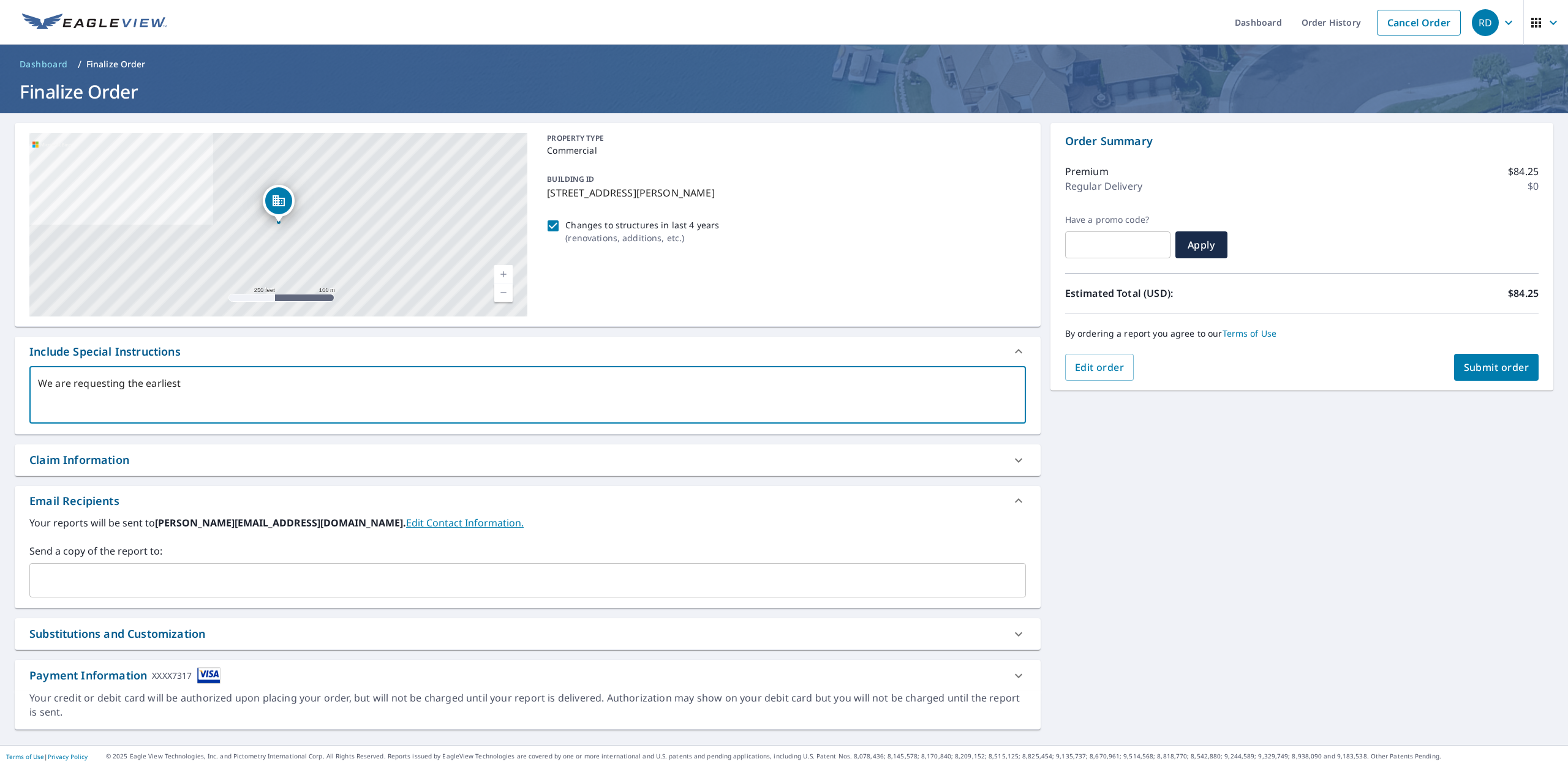
type textarea "x"
checkbox input "true"
type textarea "We are requesting the earliest im"
type textarea "x"
checkbox input "true"
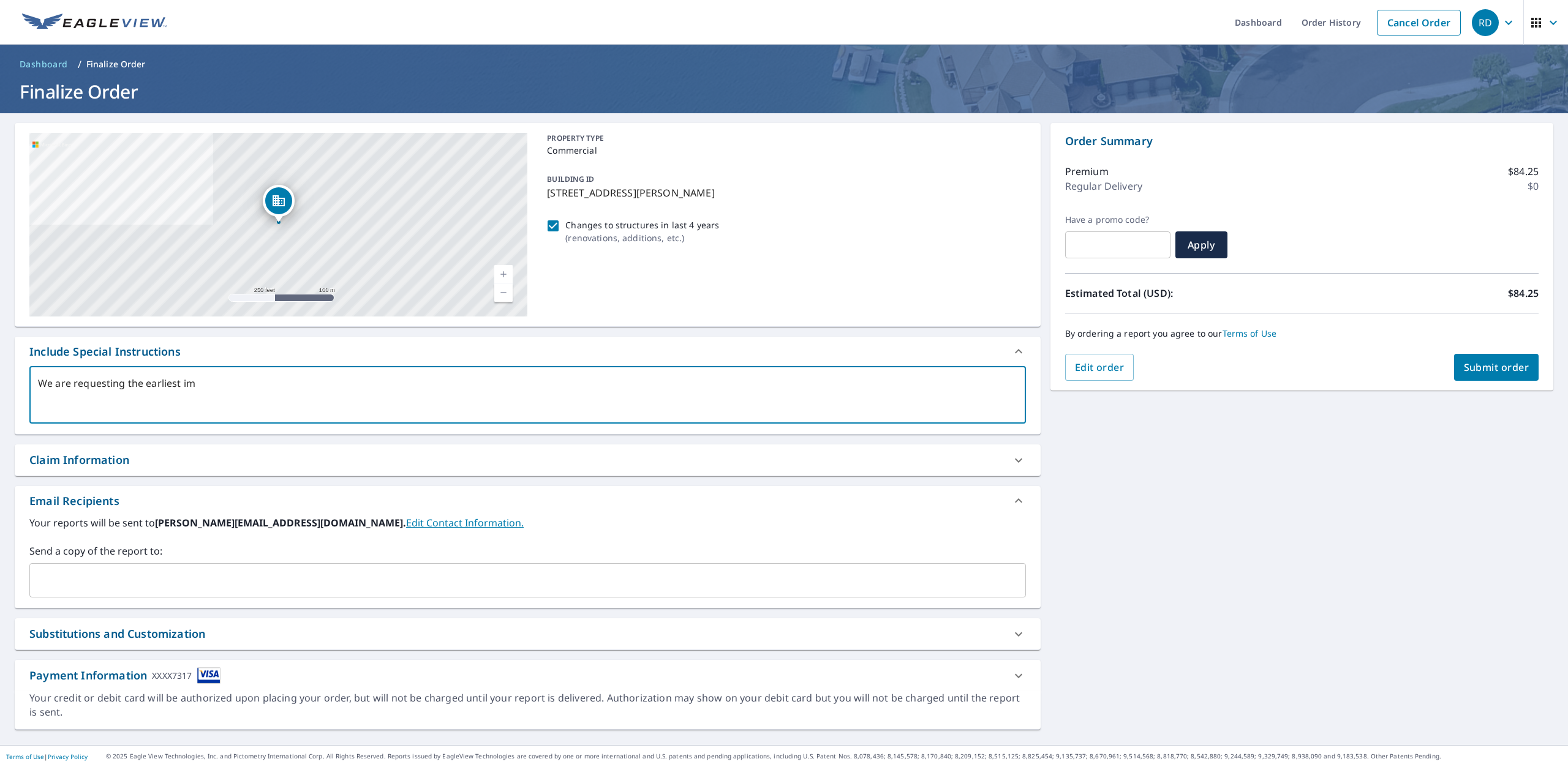
type textarea "We are requesting the earliest ima"
type textarea "x"
checkbox input "true"
type textarea "We are requesting the earliest imag"
type textarea "x"
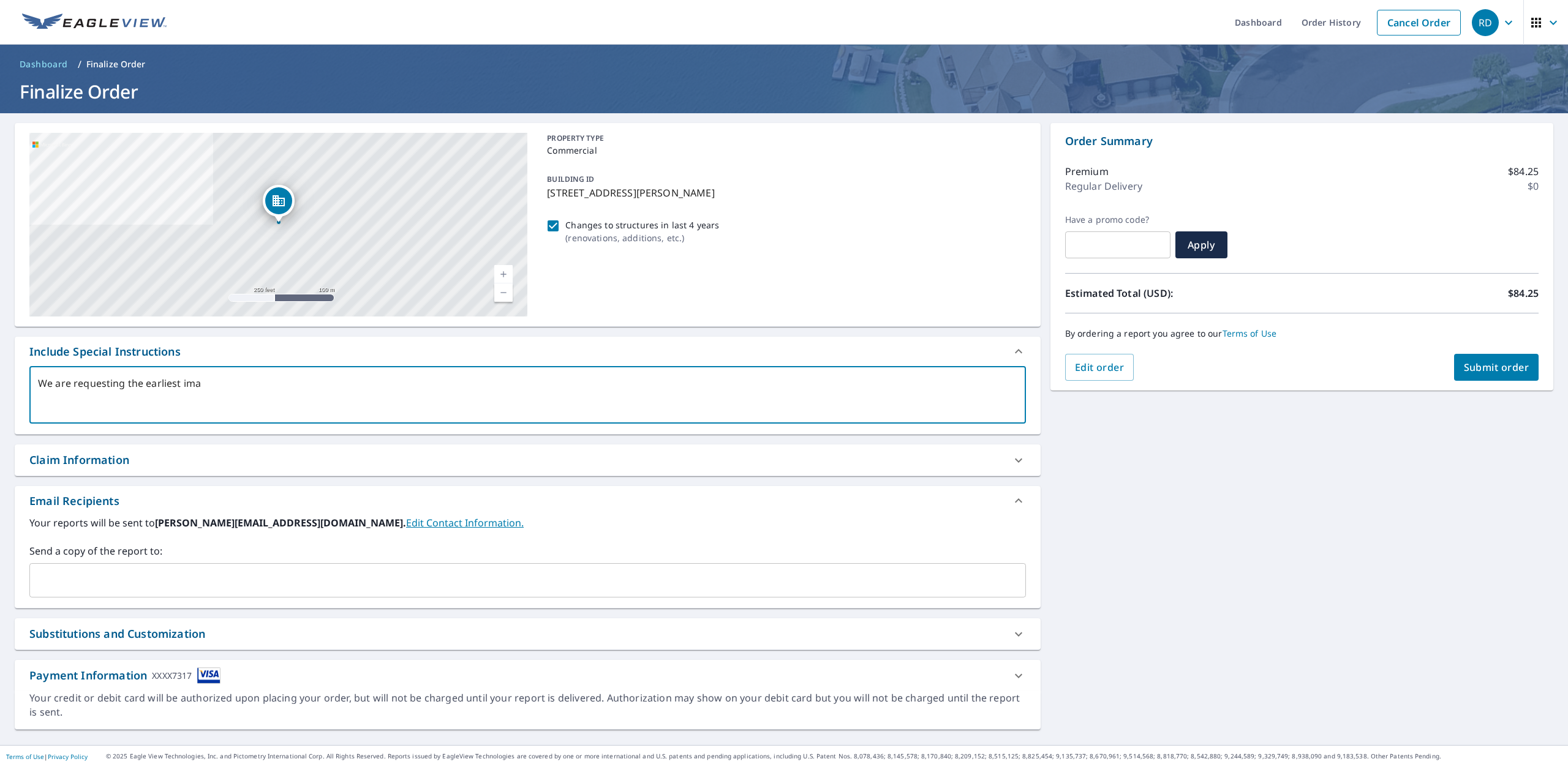
checkbox input "true"
type textarea "We are requesting the earliest image"
type textarea "x"
checkbox input "true"
type textarea "We are requesting the earliest imager"
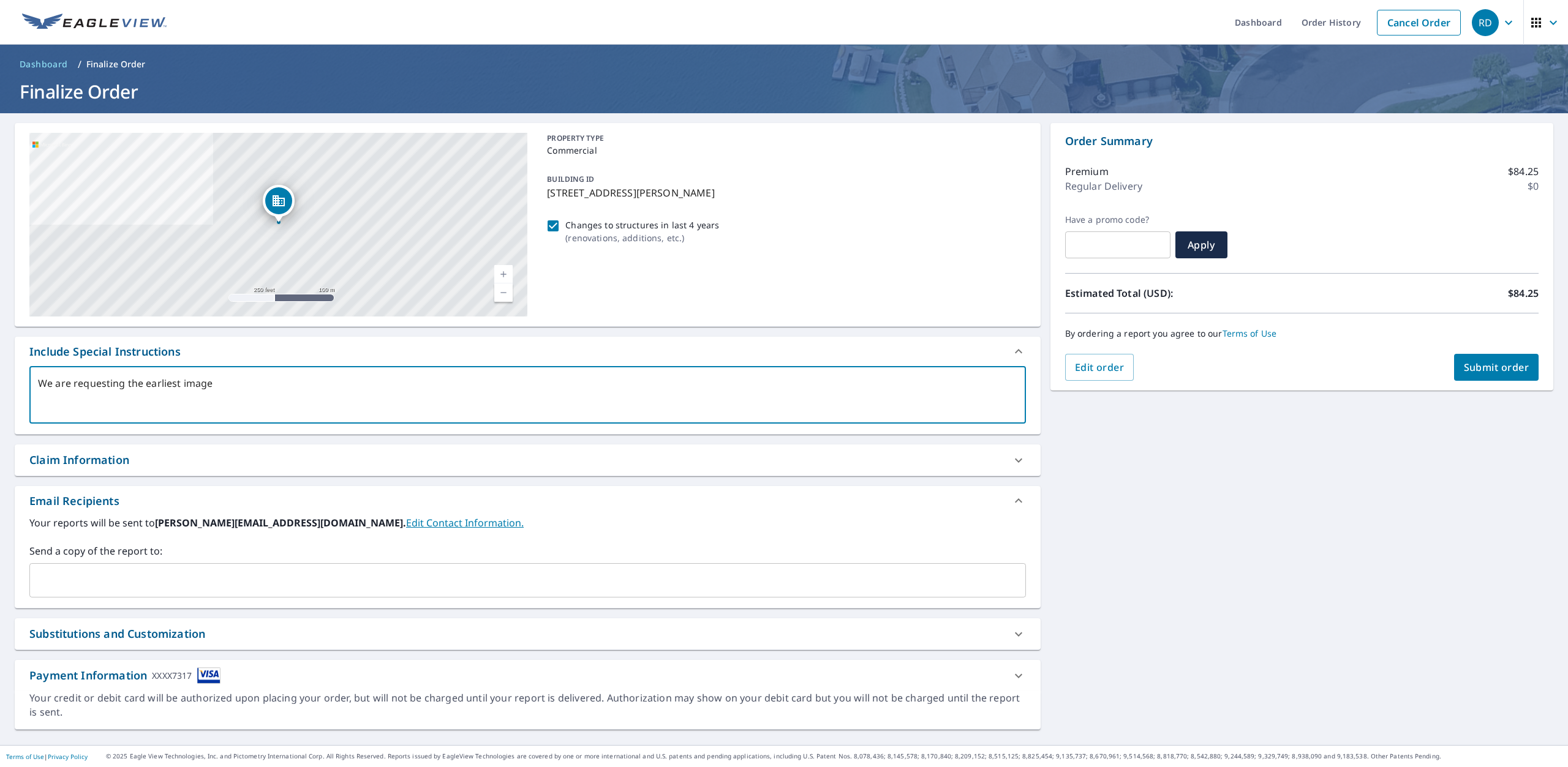
type textarea "x"
checkbox input "true"
type textarea "We are requesting the earliest imagery"
type textarea "x"
checkbox input "true"
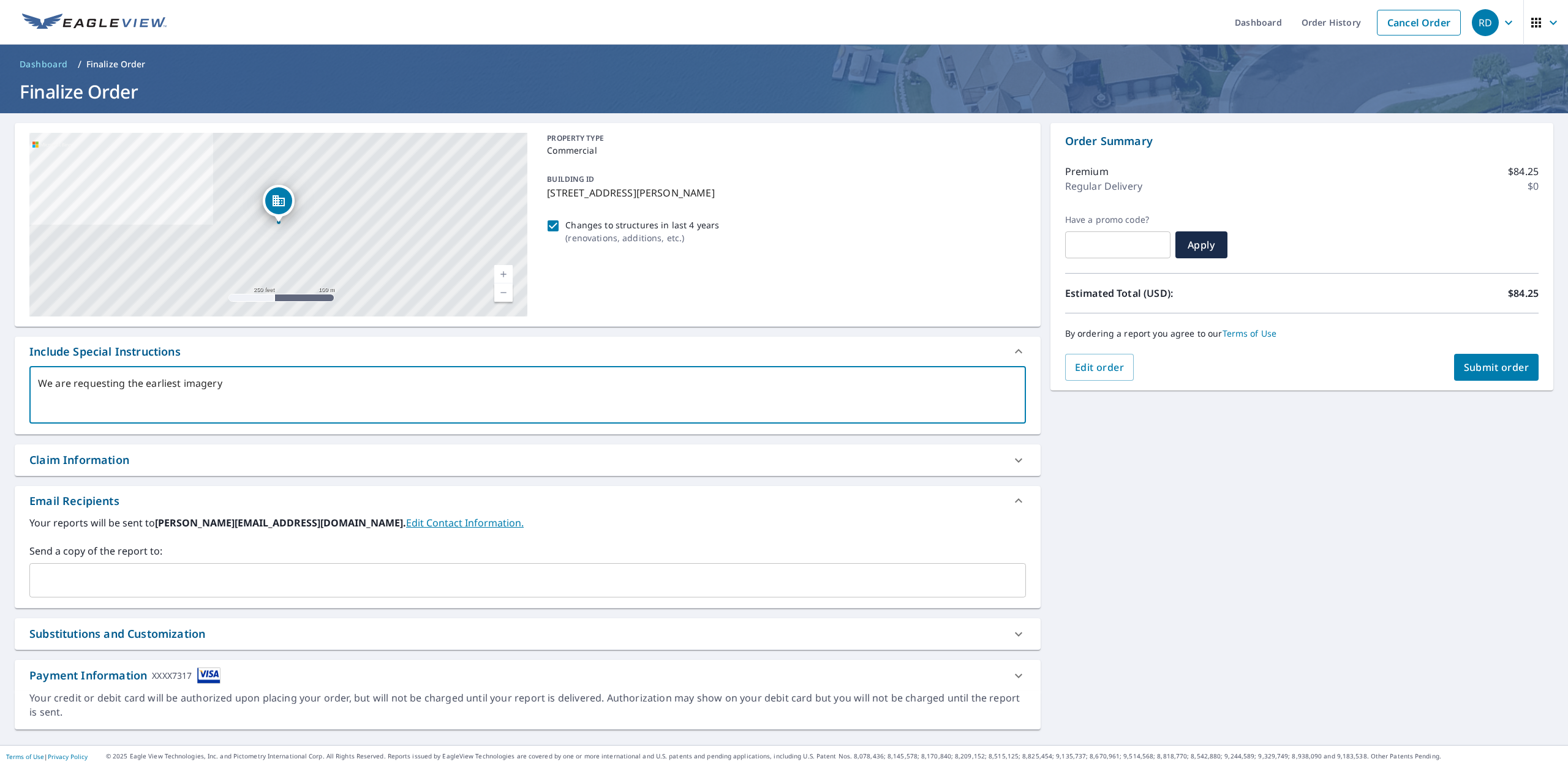
type textarea "We are requesting the earliest imagery"
type textarea "x"
checkbox input "true"
type textarea "We are requesting the earliest imagery a"
type textarea "x"
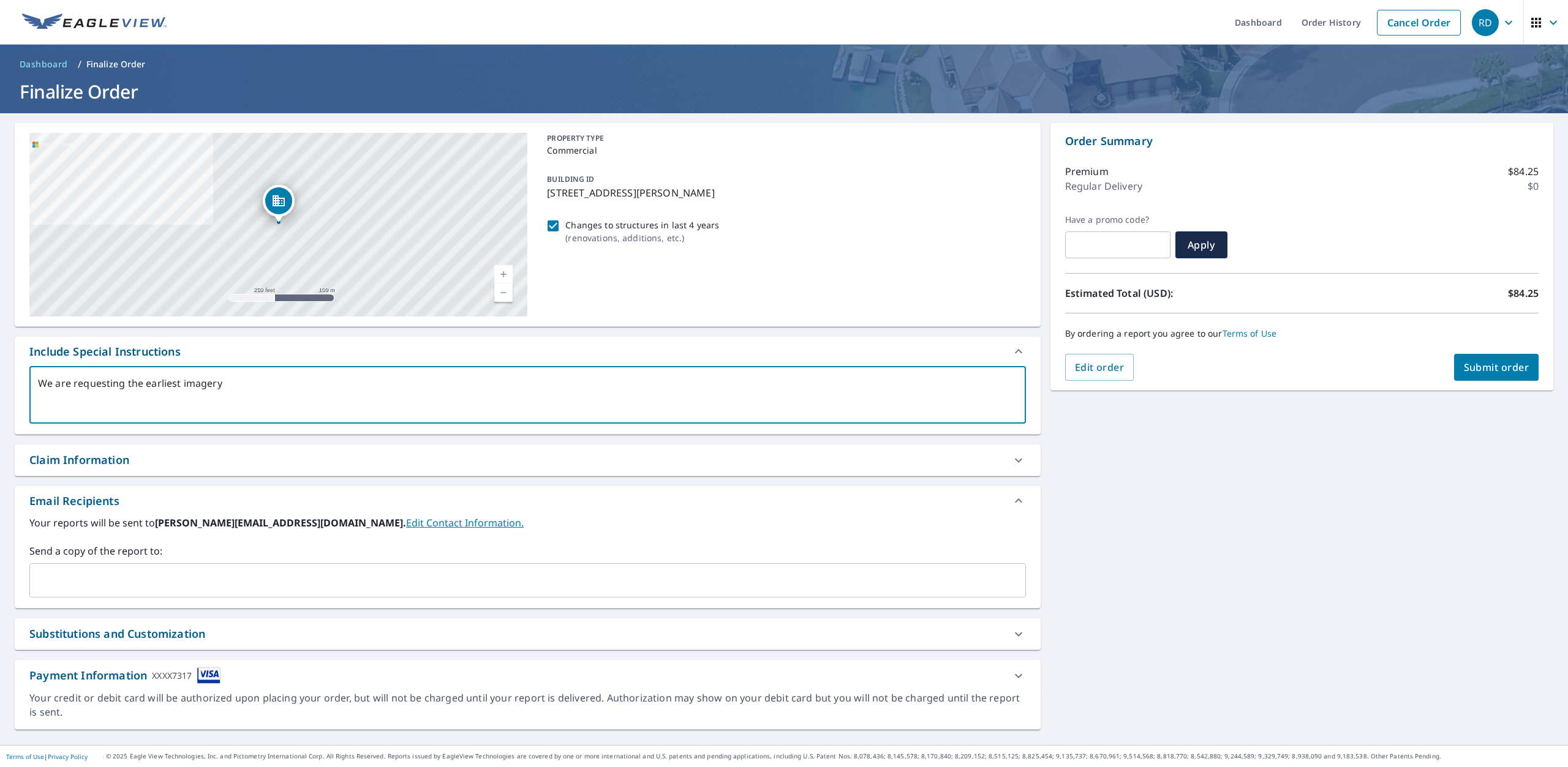
checkbox input "true"
type textarea "We are requesting the earliest imagery av"
type textarea "x"
checkbox input "true"
type textarea "We are requesting the earliest imagery ava"
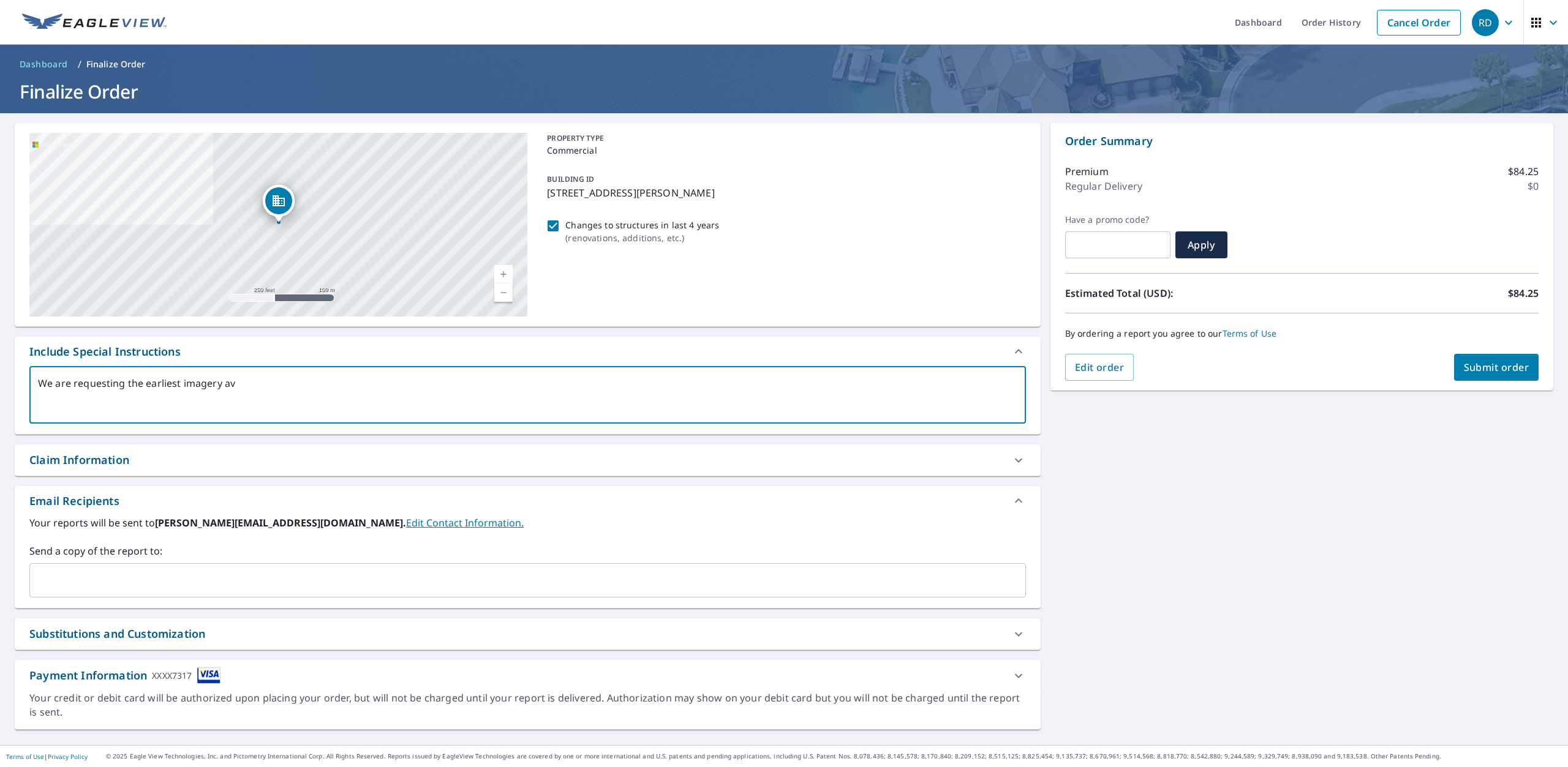
type textarea "x"
checkbox input "true"
type textarea "We are requesting the earliest imagery avai"
type textarea "x"
checkbox input "true"
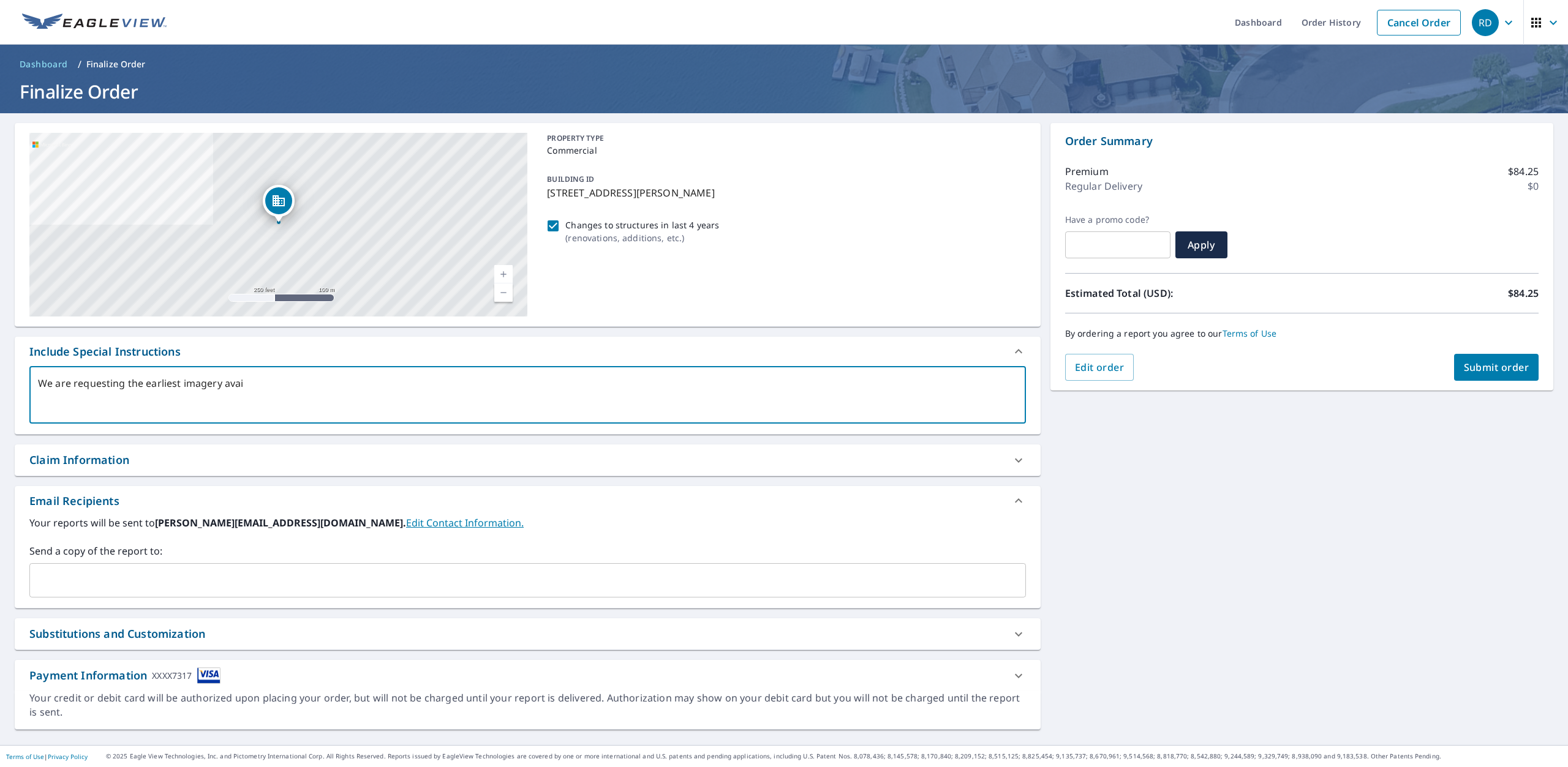
type textarea "We are requesting the earliest imagery avail"
type textarea "x"
checkbox input "true"
type textarea "We are requesting the earliest imagery availa"
type textarea "x"
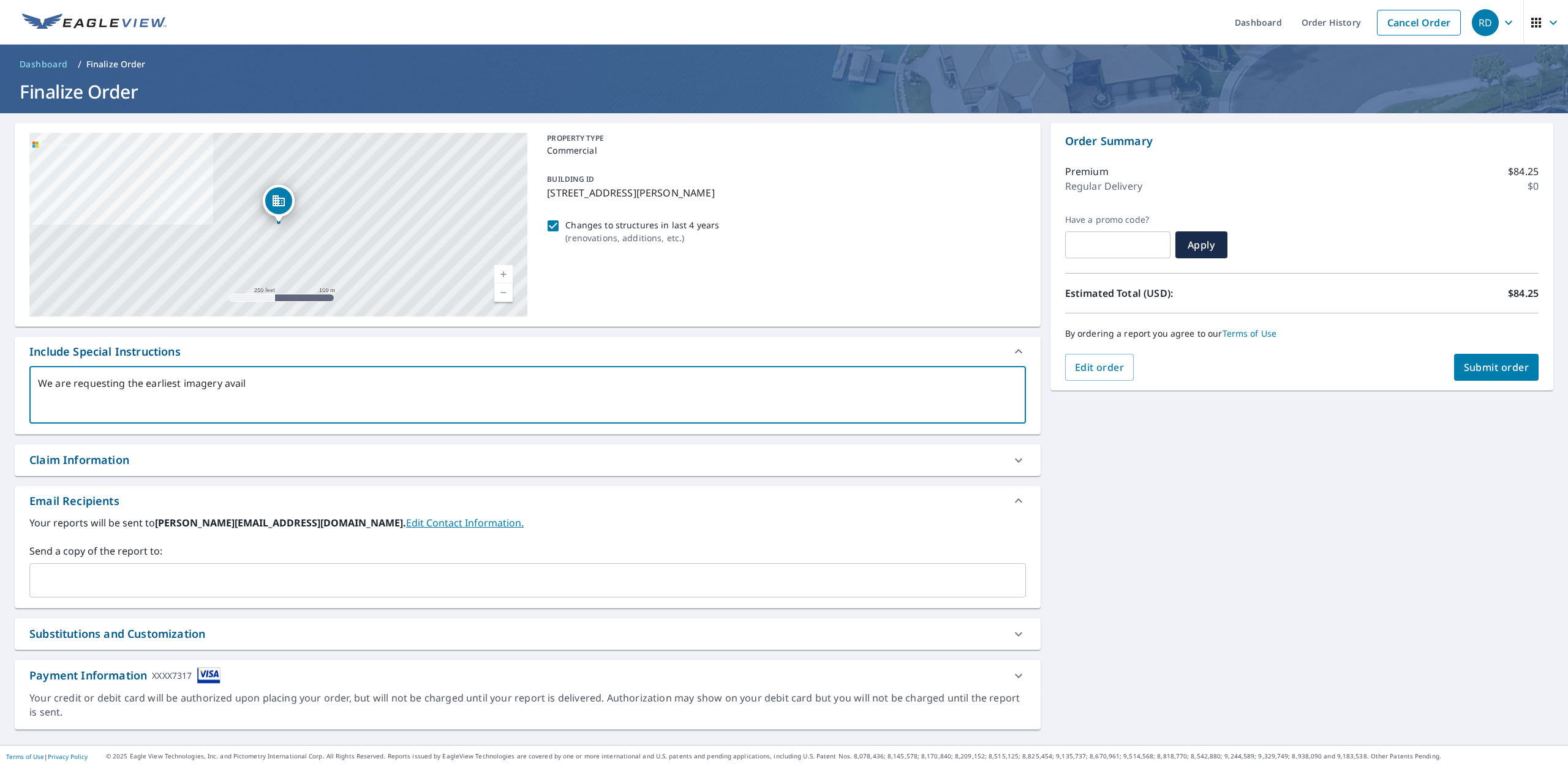
checkbox input "true"
type textarea "We are requesting the earliest imagery availab"
type textarea "x"
checkbox input "true"
type textarea "We are requesting the earliest imagery availabl"
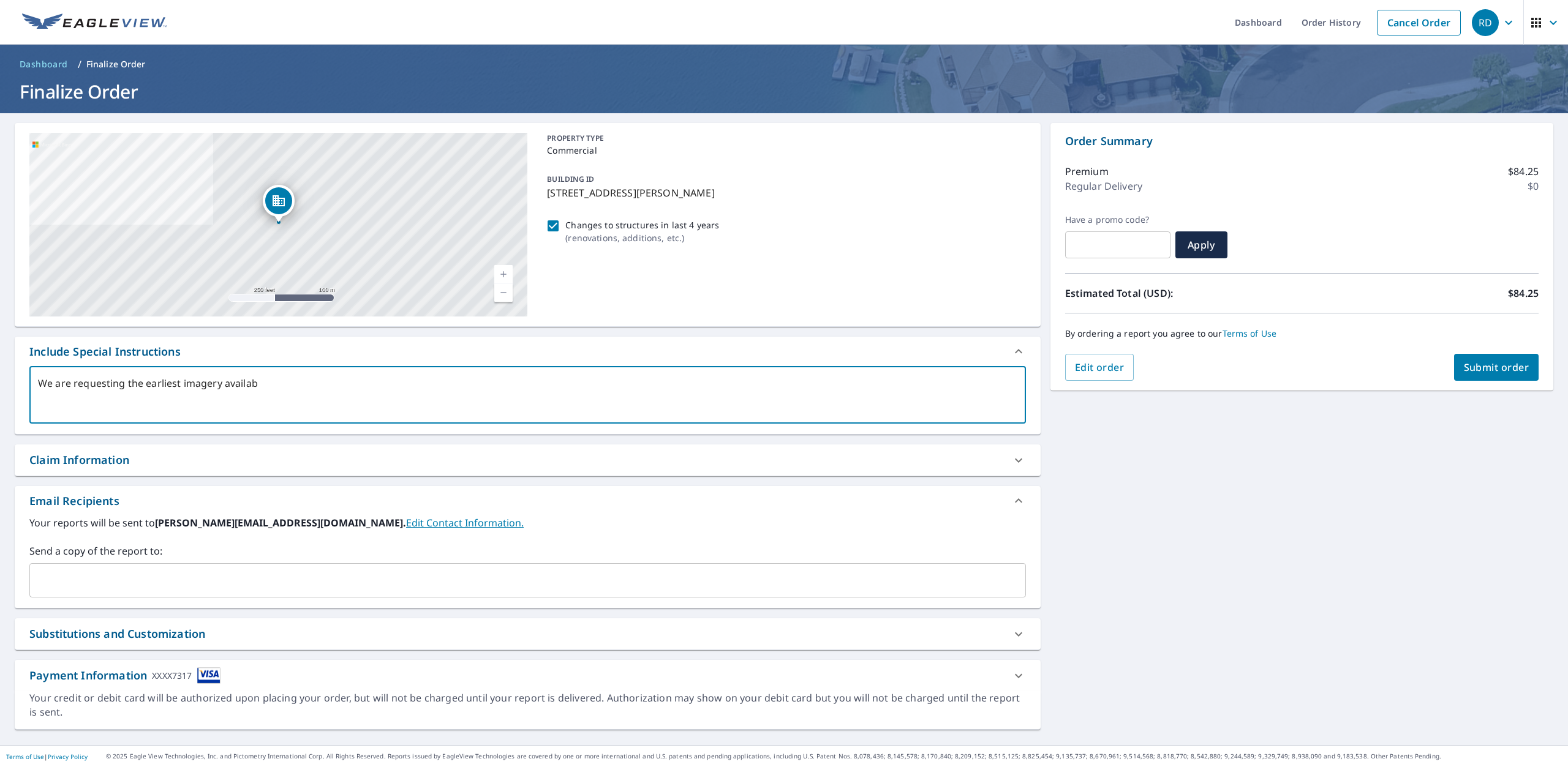
type textarea "x"
checkbox input "true"
type textarea "We are requesting the earliest imagery available"
type textarea "x"
checkbox input "true"
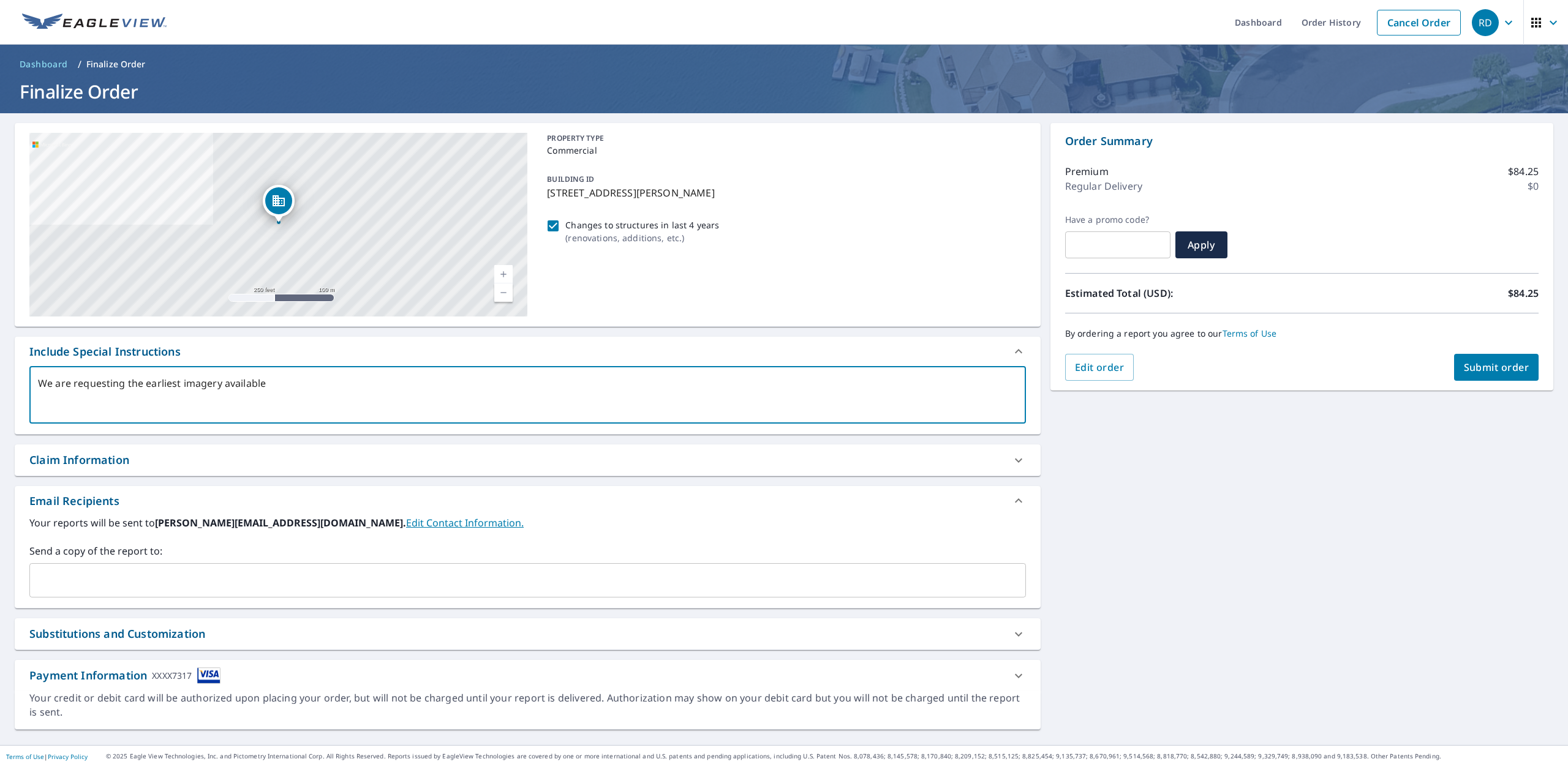
type textarea "We are requesting the earliest imagery available"
type textarea "x"
checkbox input "true"
type textarea "We are requesting the earliest imagery available f"
type textarea "x"
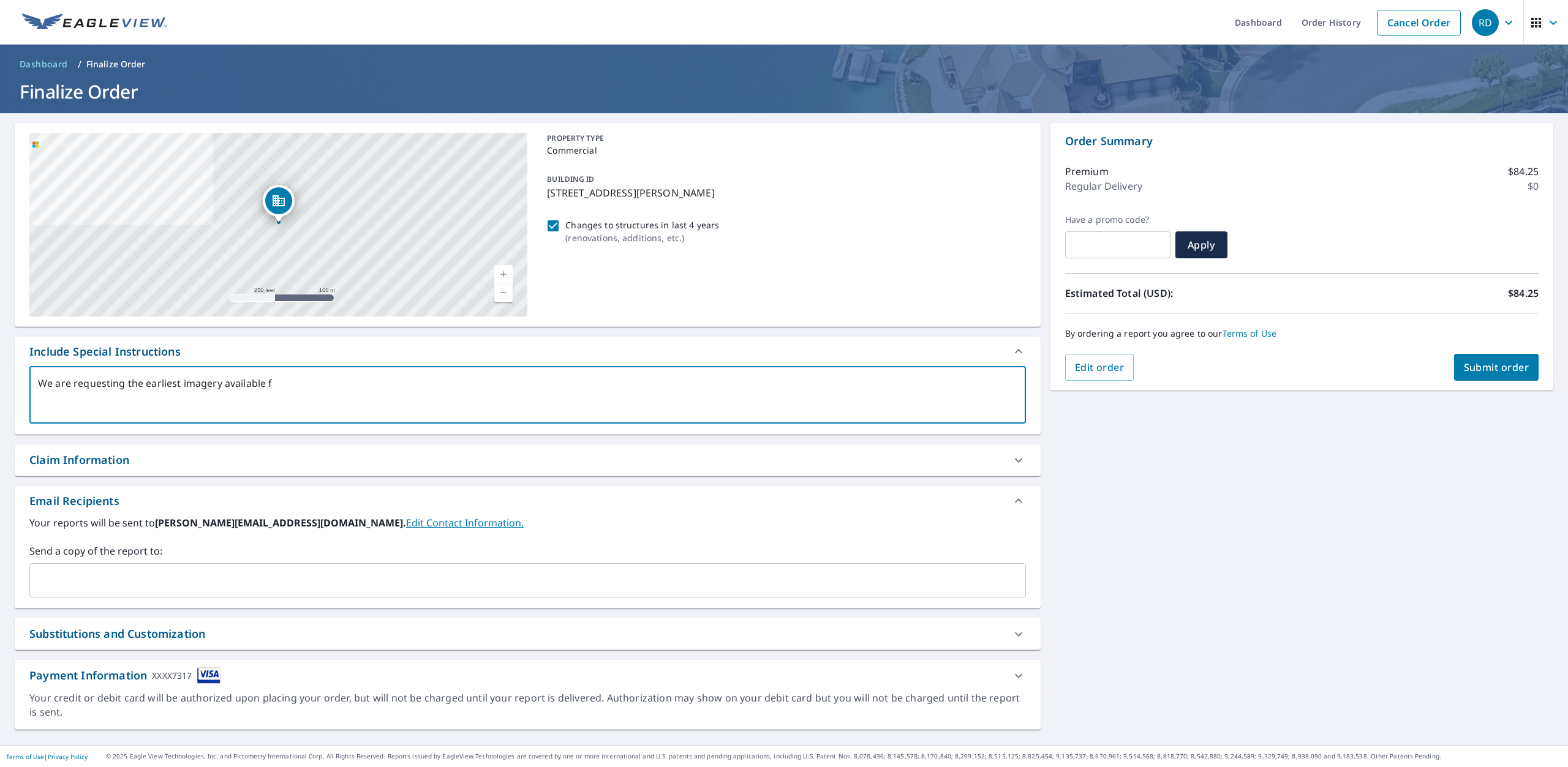
checkbox input "true"
type textarea "We are requesting the earliest imagery available fo"
type textarea "x"
checkbox input "true"
type textarea "We are requesting the earliest imagery available for"
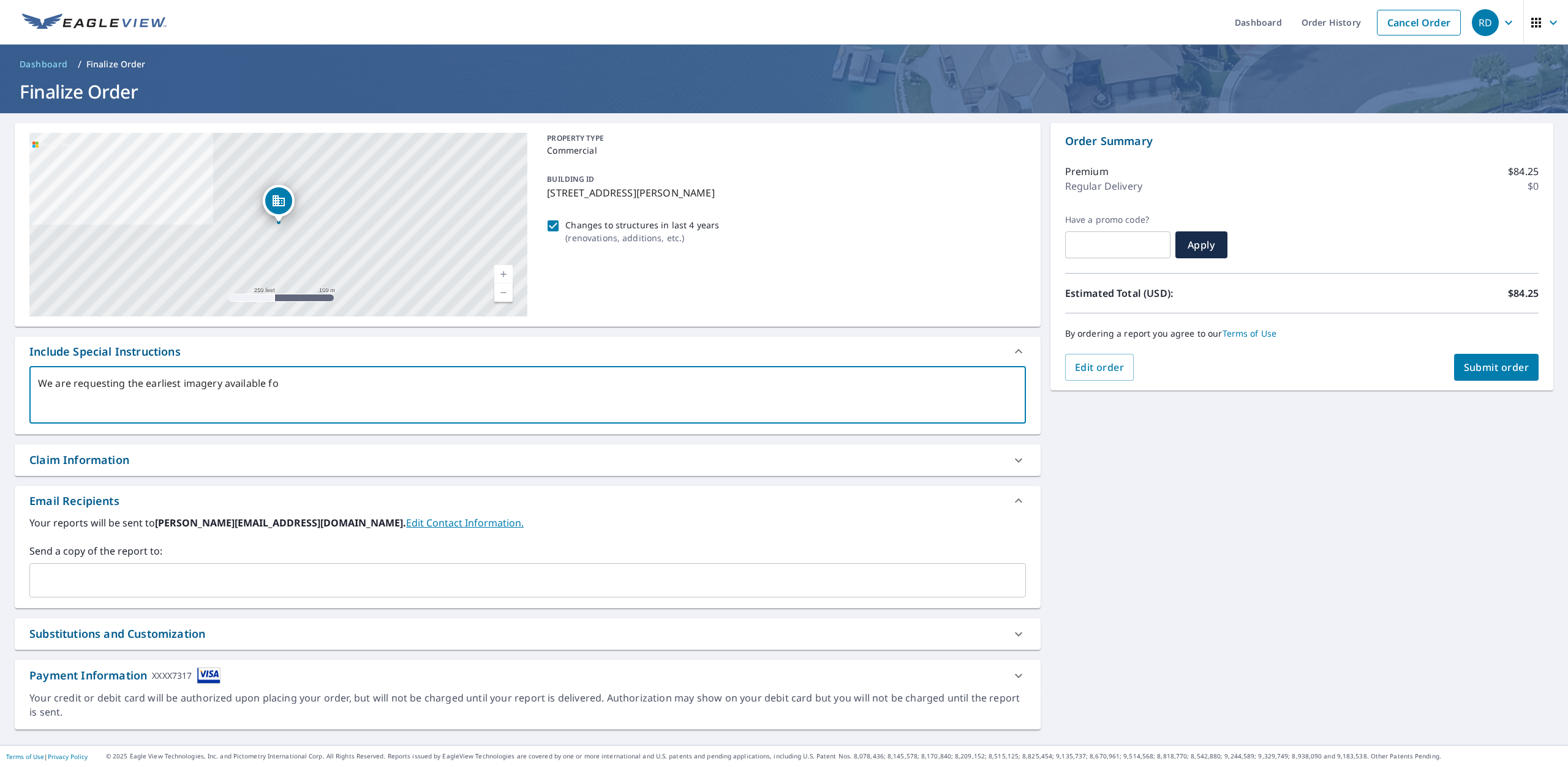
type textarea "x"
checkbox input "true"
type textarea "We are requesting the earliest imagery available for"
type textarea "x"
checkbox input "true"
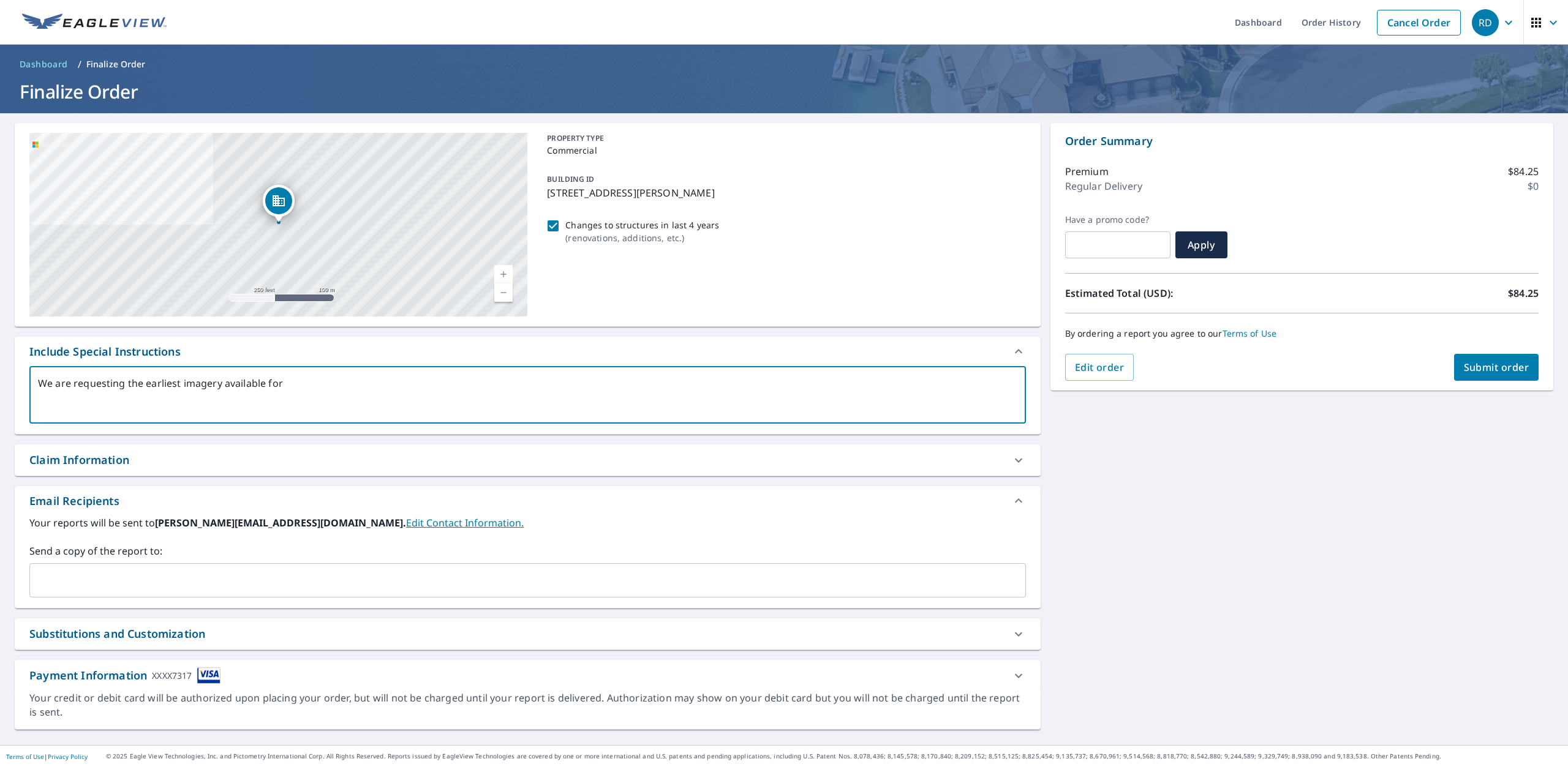
type textarea "We are requesting the earliest imagery available for t"
type textarea "x"
checkbox input "true"
type textarea "We are requesting the earliest imagery available for th"
type textarea "x"
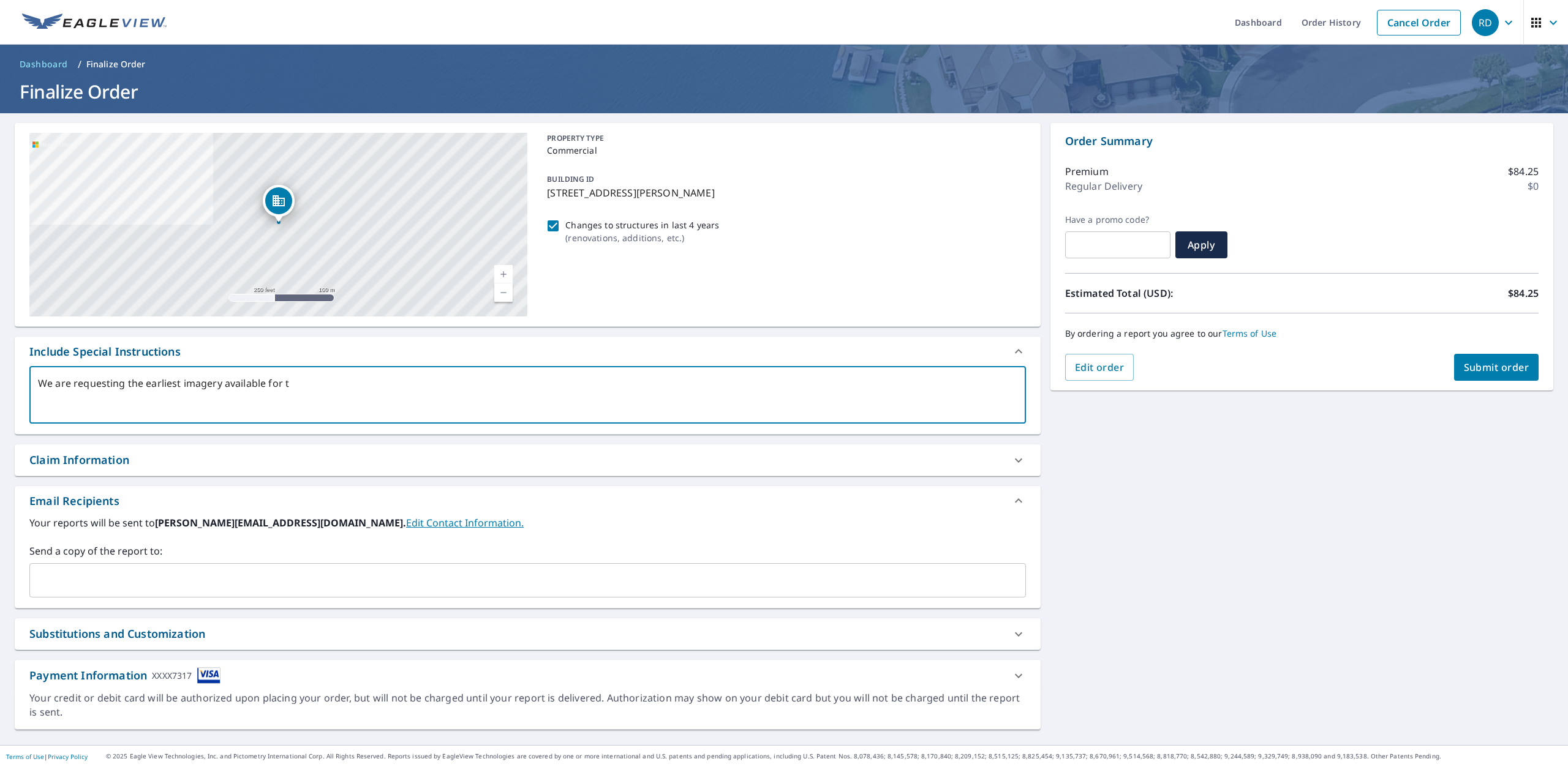
checkbox input "true"
type textarea "We are requesting the earliest imagery available for thi"
type textarea "x"
checkbox input "true"
type textarea "We are requesting the earliest imagery available for this"
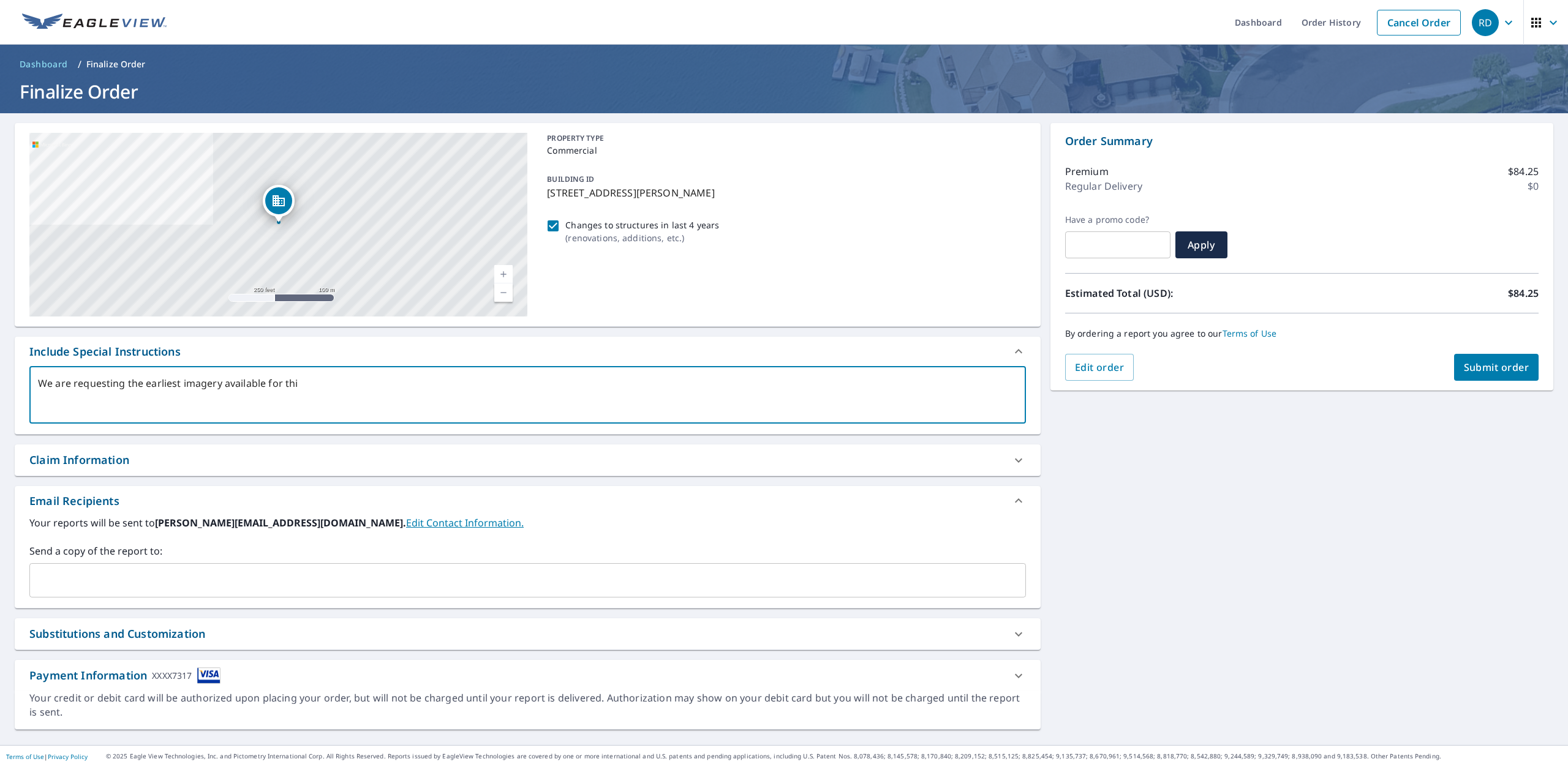
type textarea "x"
checkbox input "true"
type textarea "We are requesting the earliest imagery available for this"
type textarea "x"
checkbox input "true"
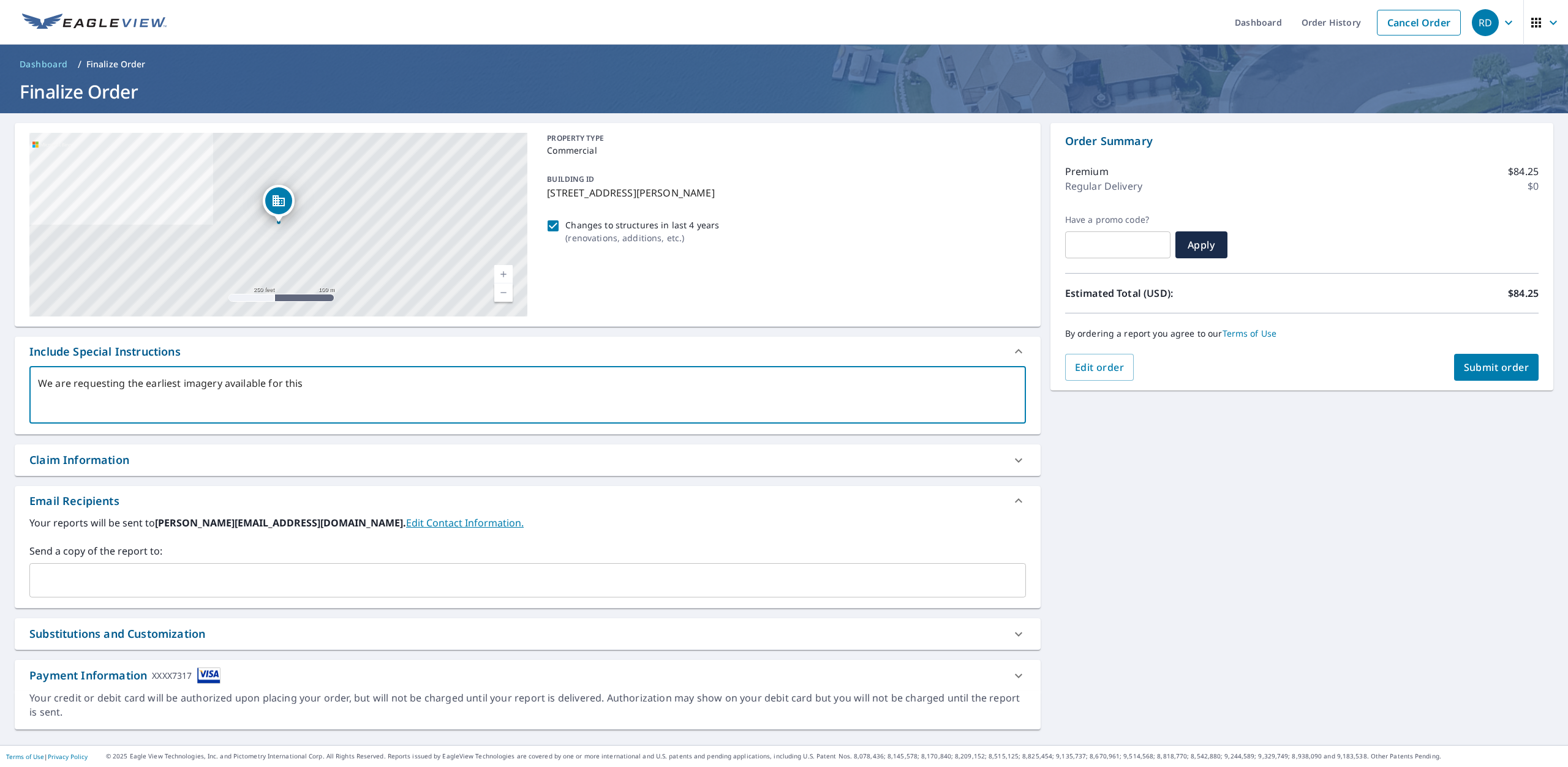
type textarea "We are requesting the earliest imagery available for this p"
type textarea "x"
checkbox input "true"
type textarea "We are requesting the earliest imagery available for this pr"
type textarea "x"
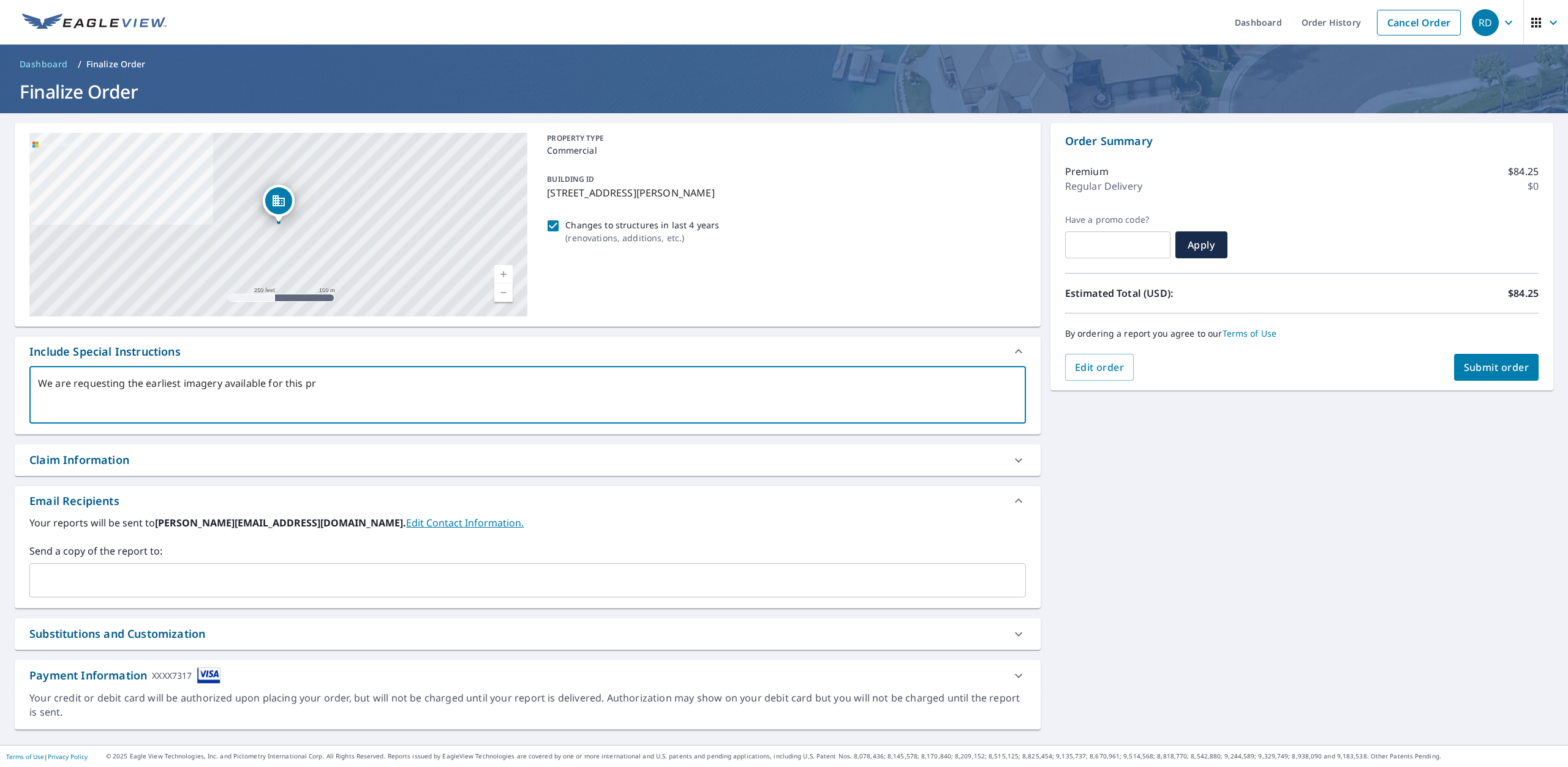
checkbox input "true"
type textarea "We are requesting the earliest imagery available for this pro"
type textarea "x"
checkbox input "true"
type textarea "We are requesting the earliest imagery available for this prop"
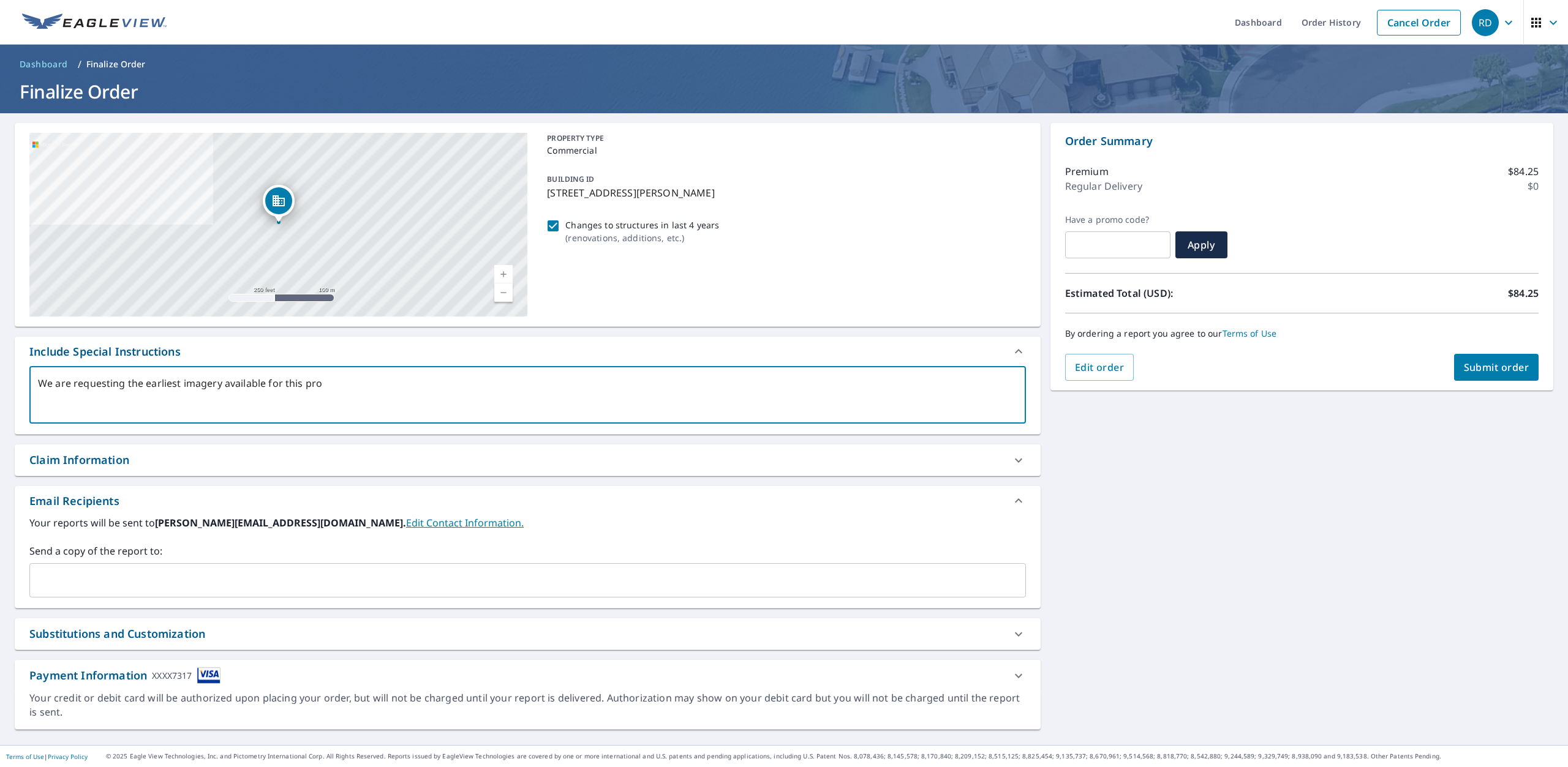
type textarea "x"
checkbox input "true"
type textarea "We are requesting the earliest imagery available for this propo"
type textarea "x"
checkbox input "true"
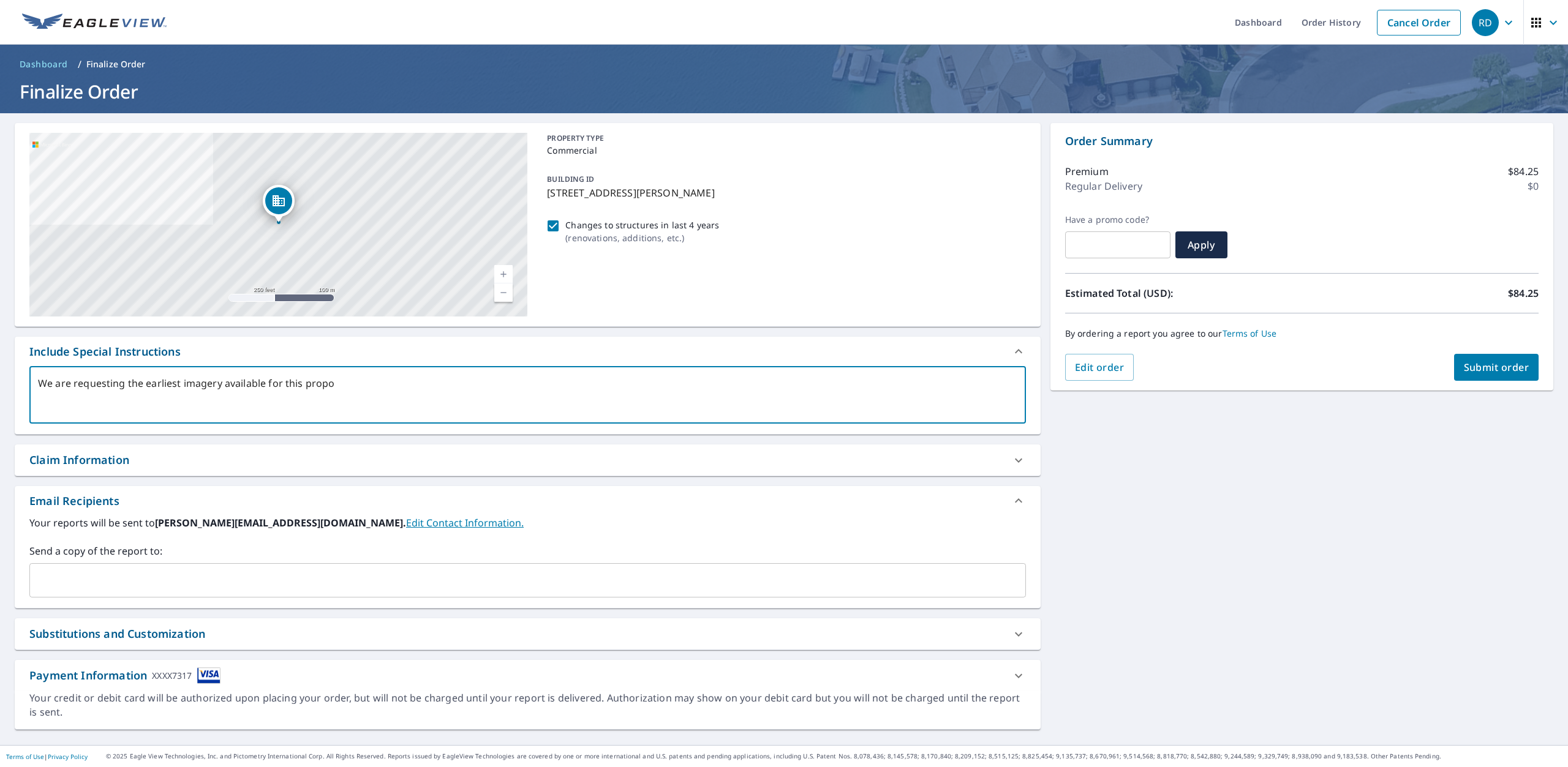
type textarea "We are requesting the earliest imagery available for this propoe"
type textarea "x"
checkbox input "true"
type textarea "We are requesting the earliest imagery available for this propoer"
type textarea "x"
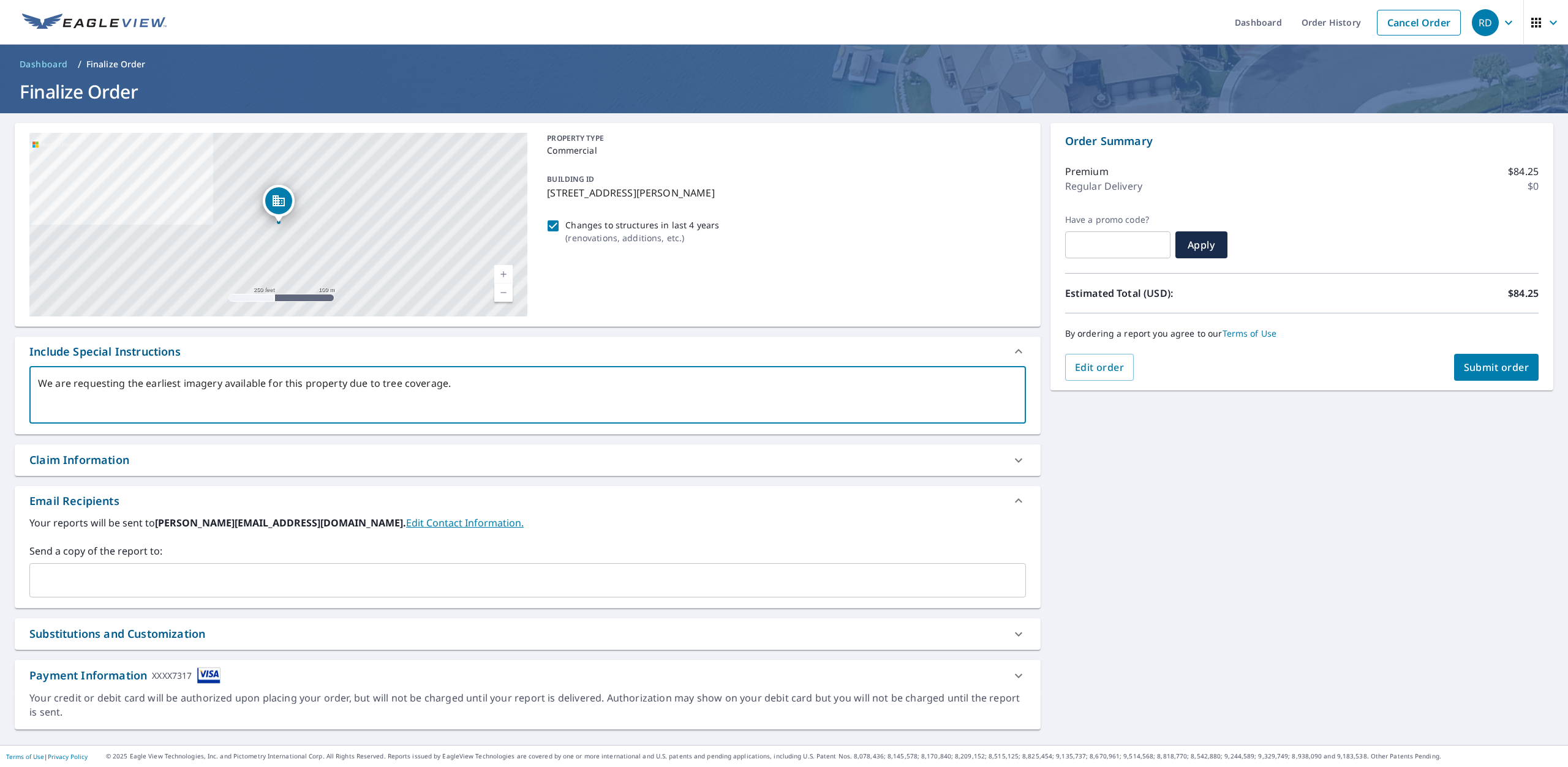
click at [61, 576] on input "text" at bounding box center [519, 581] width 967 height 23
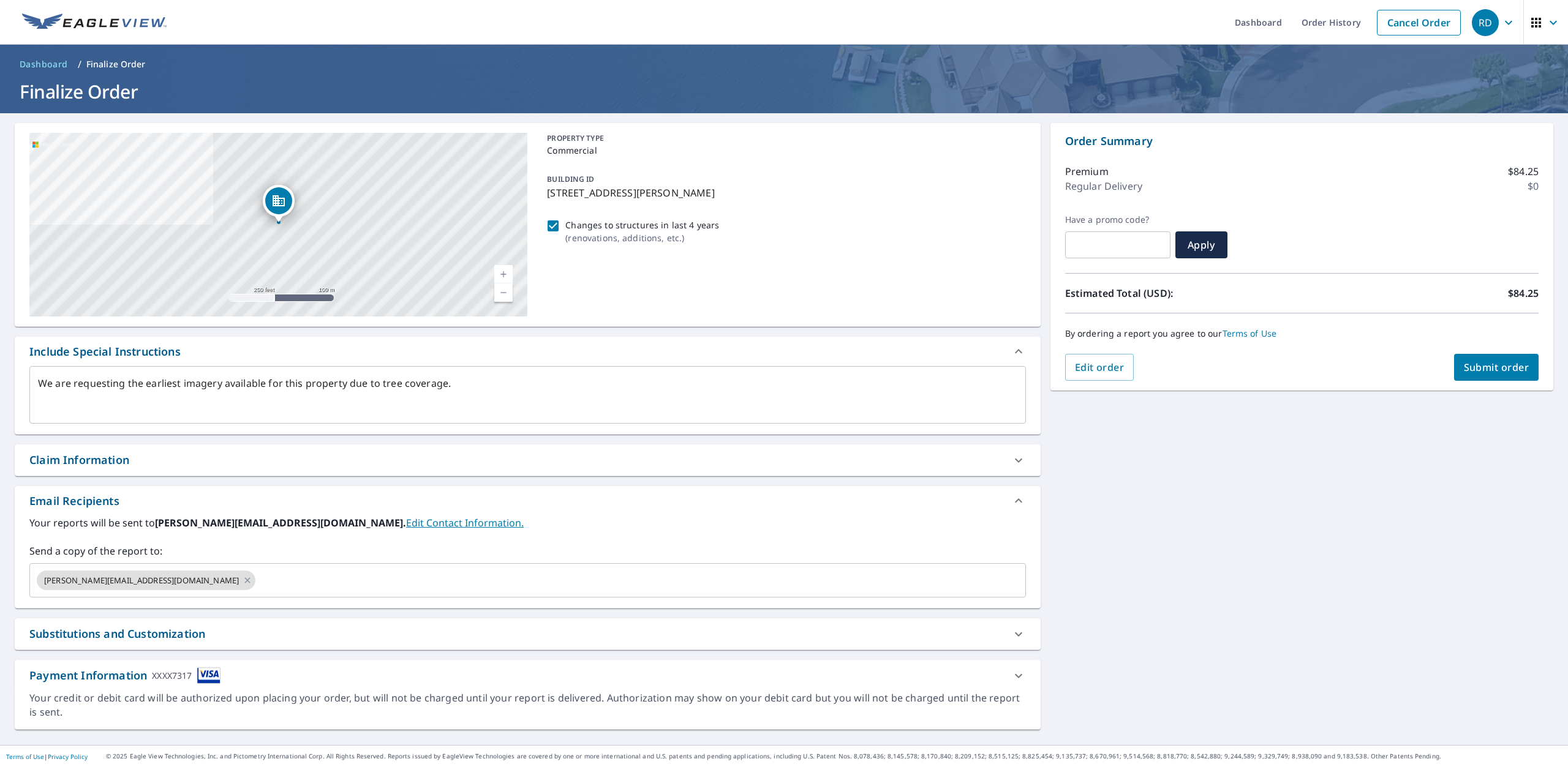
click at [1186, 594] on div "[STREET_ADDRESS][PERSON_NAME] Aerial Road A standard road map Aerial A detailed…" at bounding box center [784, 429] width 1568 height 632
click at [344, 674] on div "Payment Information XXXX7317" at bounding box center [516, 675] width 974 height 16
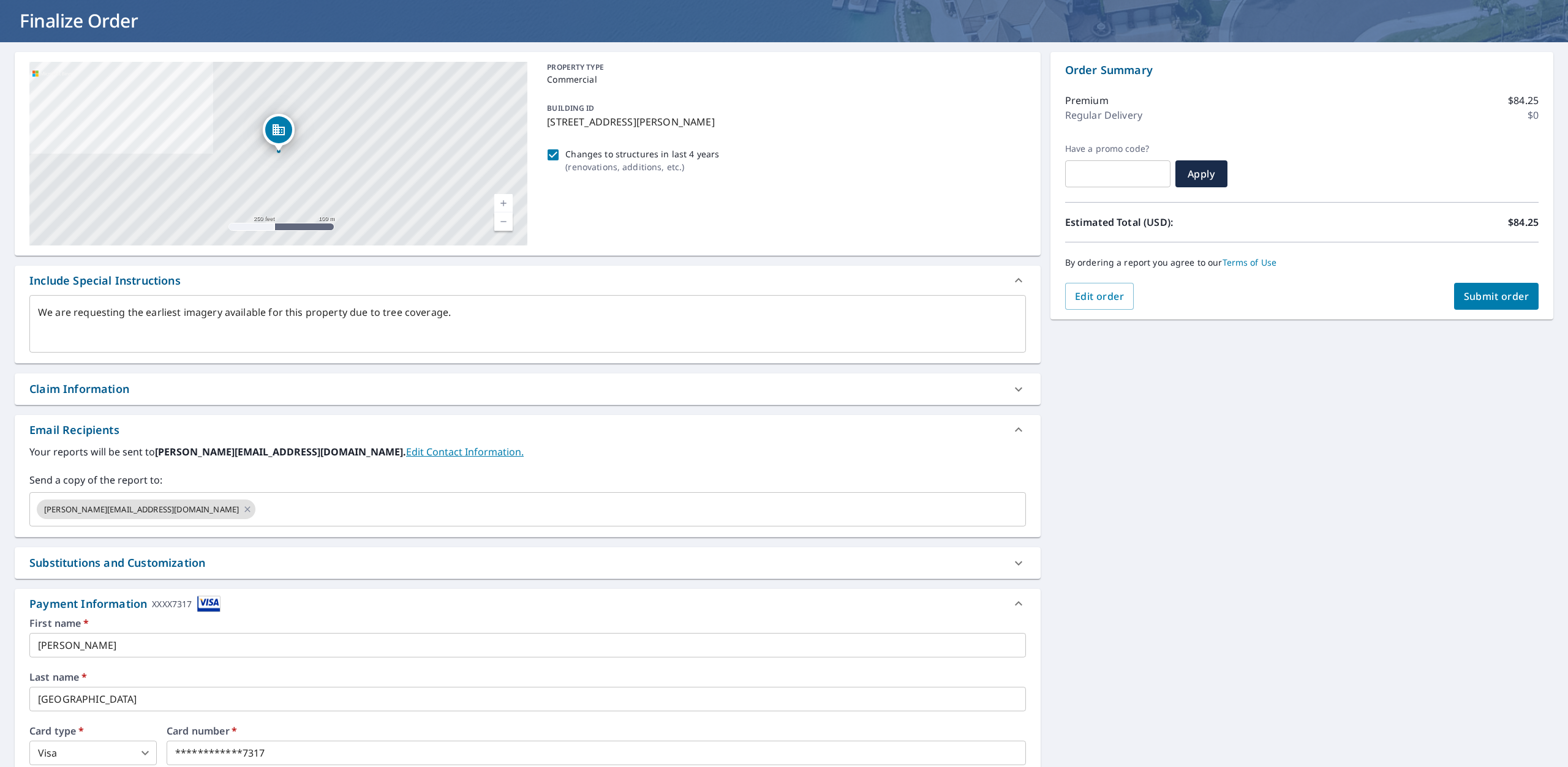
scroll to position [264, 0]
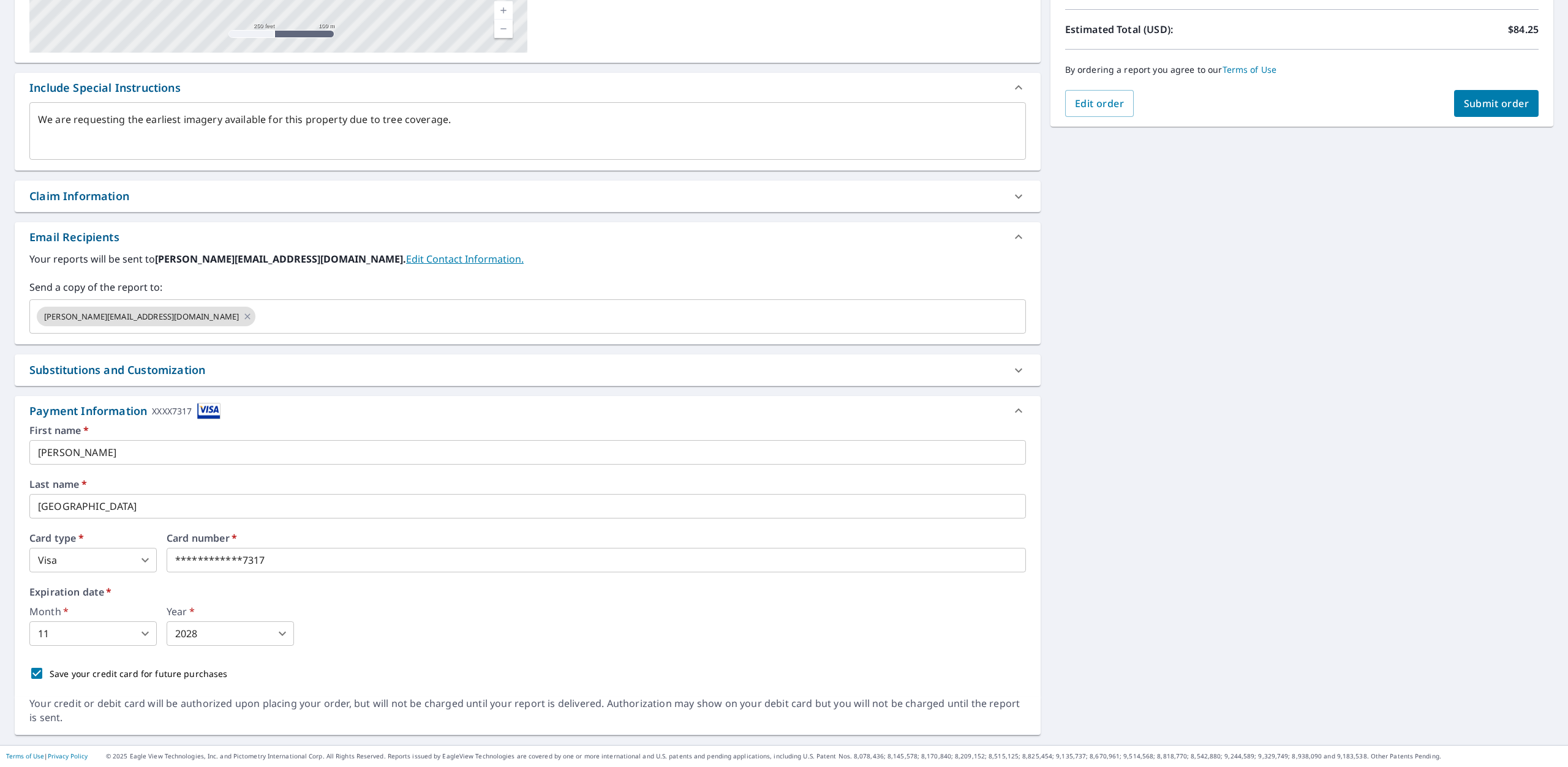
click at [1125, 494] on div "[STREET_ADDRESS][PERSON_NAME] Aerial Road A standard road map Aerial A detailed…" at bounding box center [784, 297] width 1568 height 895
click at [1020, 413] on icon at bounding box center [1018, 410] width 15 height 15
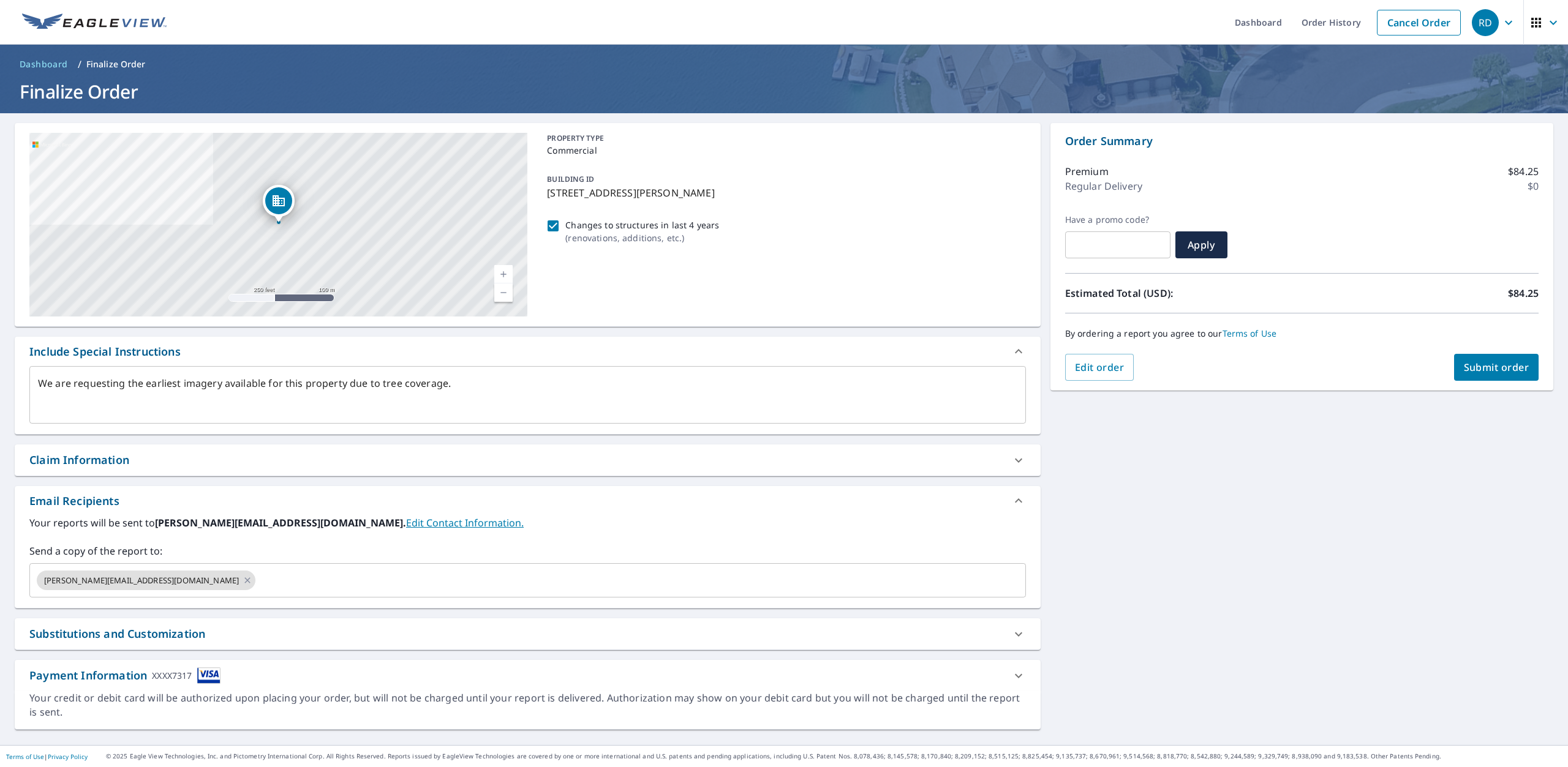
scroll to position [0, 0]
click at [1505, 361] on span "Submit order" at bounding box center [1497, 367] width 65 height 13
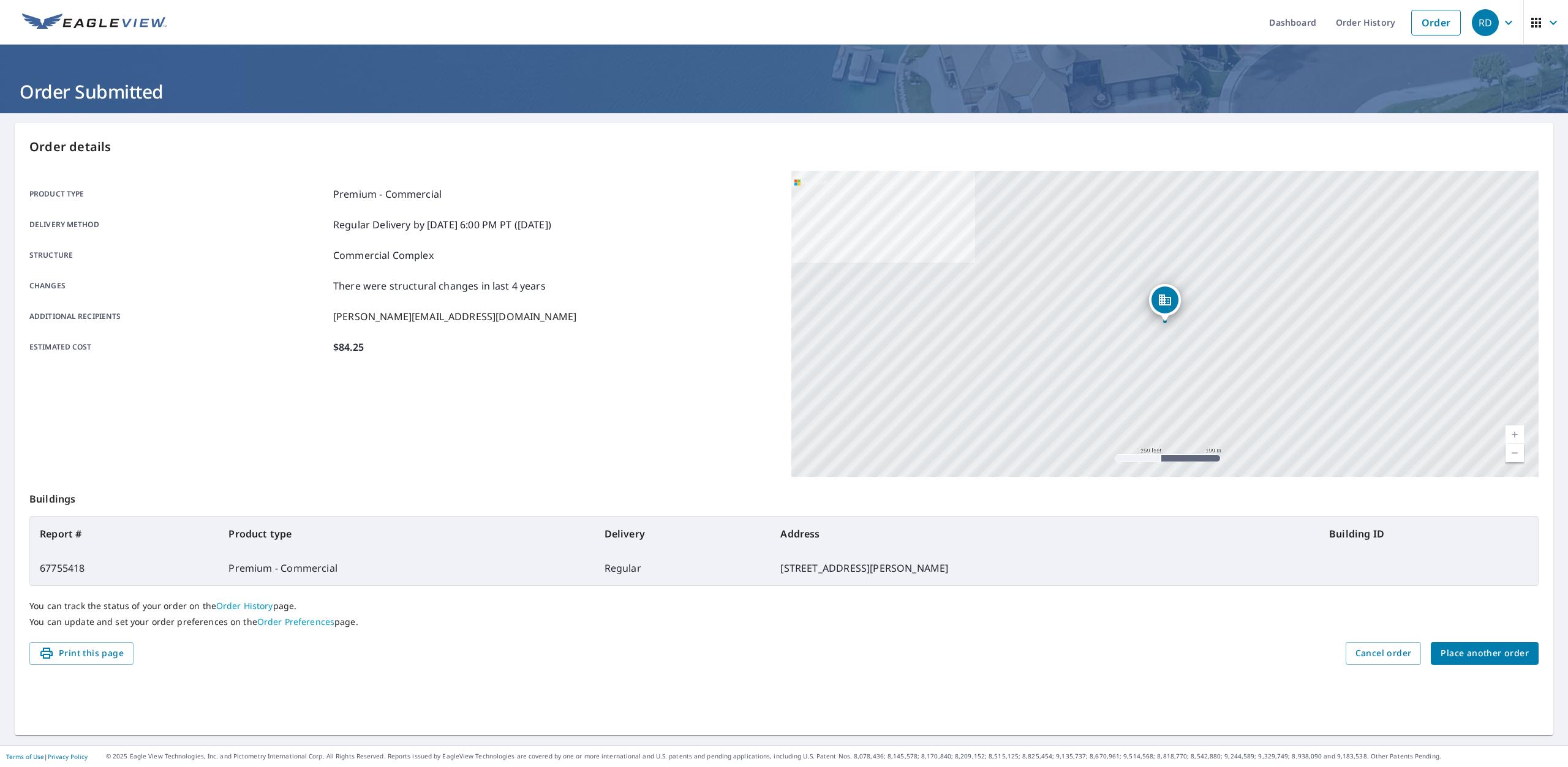
click at [1501, 25] on icon "button" at bounding box center [1508, 23] width 15 height 15
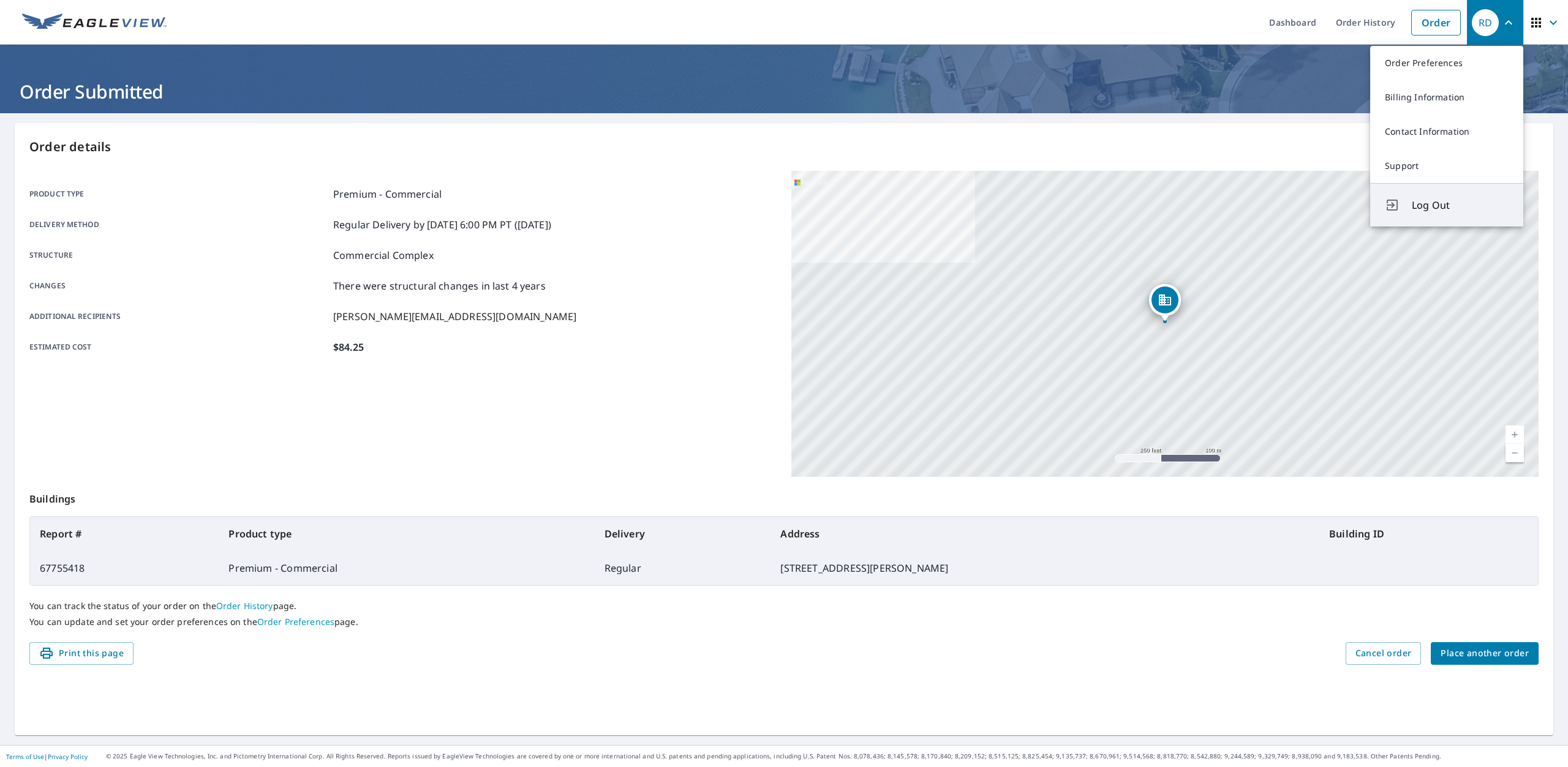
click at [1431, 199] on span "Log Out" at bounding box center [1460, 205] width 97 height 15
